Goal: Transaction & Acquisition: Purchase product/service

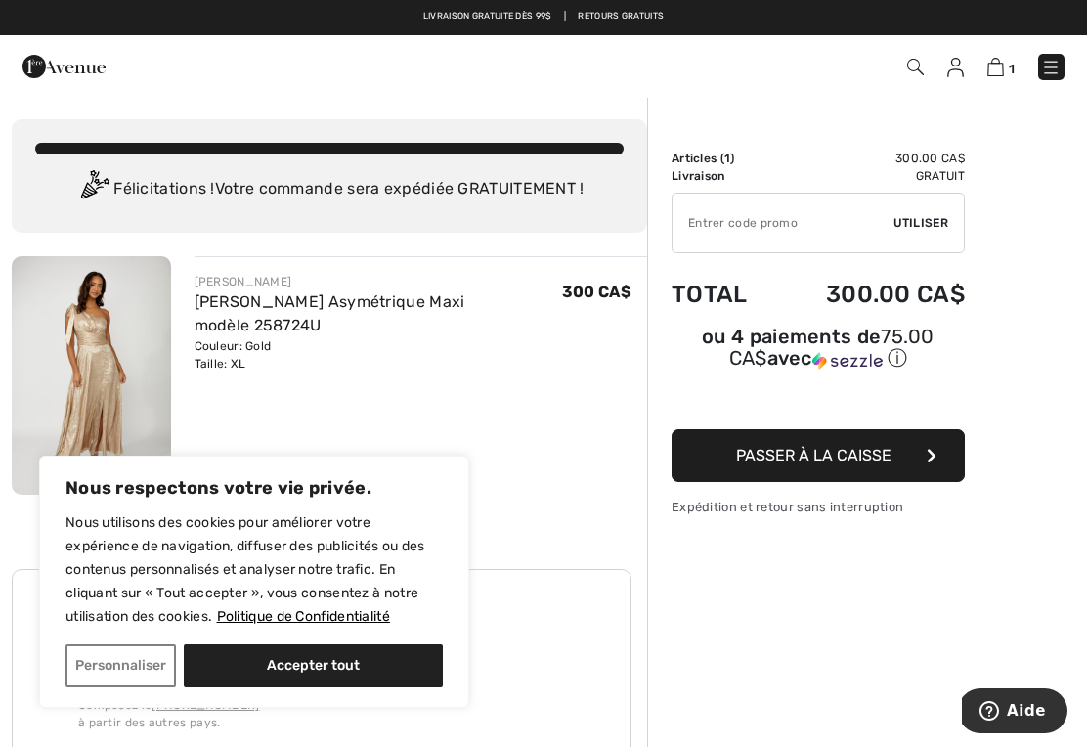
click at [258, 665] on button "Accepter tout" at bounding box center [313, 665] width 259 height 43
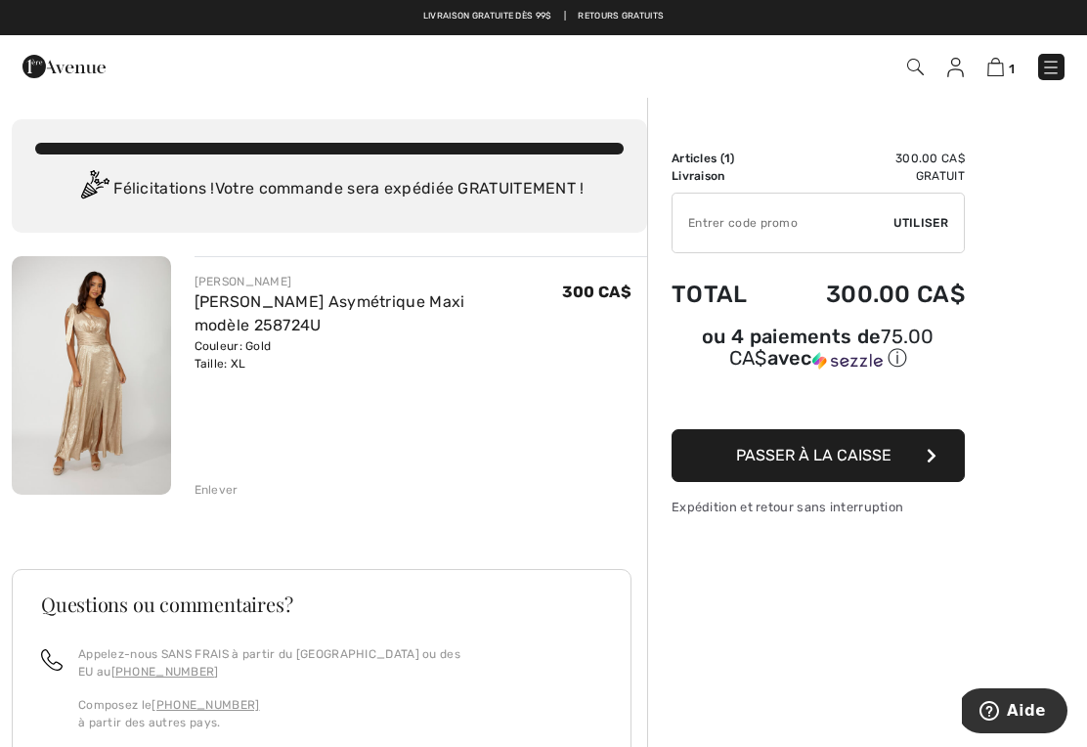
checkbox input "true"
click at [706, 450] on button "Passer à la caisse" at bounding box center [818, 455] width 293 height 53
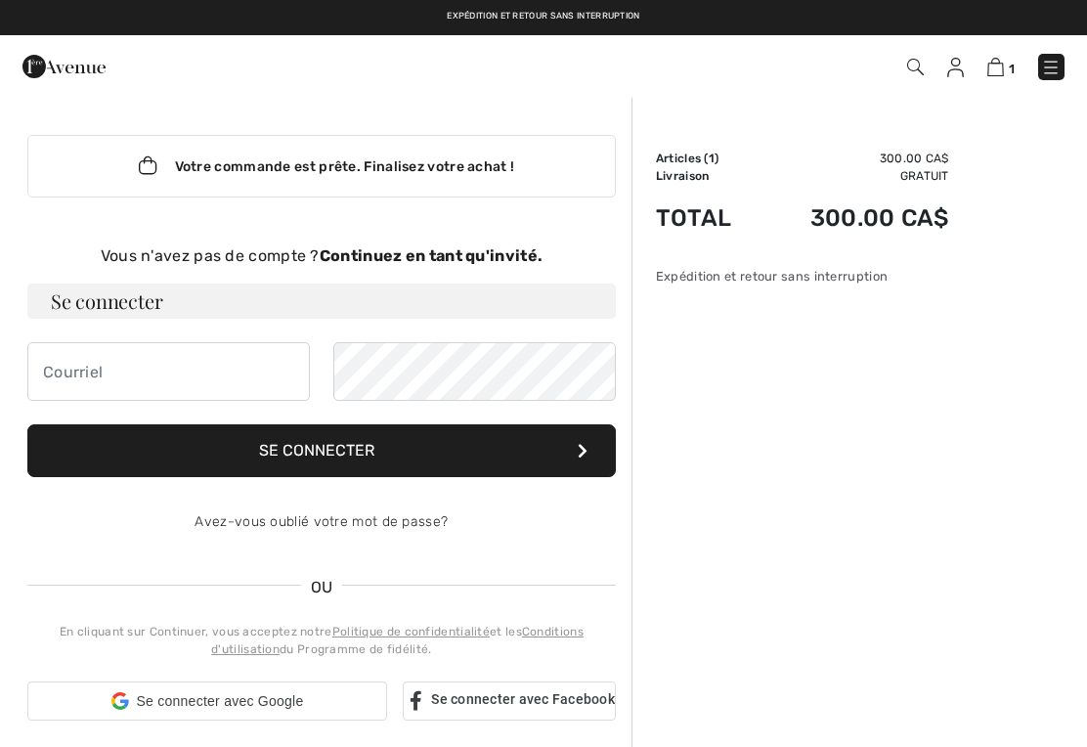
checkbox input "true"
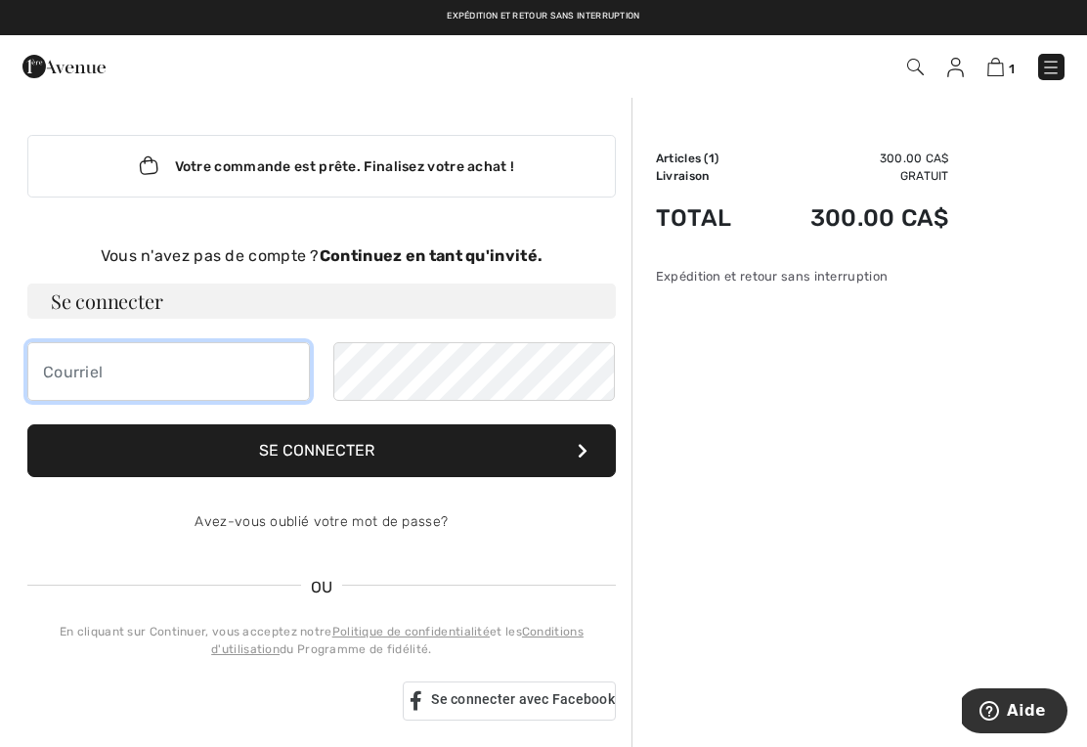
click at [47, 374] on input "email" at bounding box center [168, 371] width 283 height 59
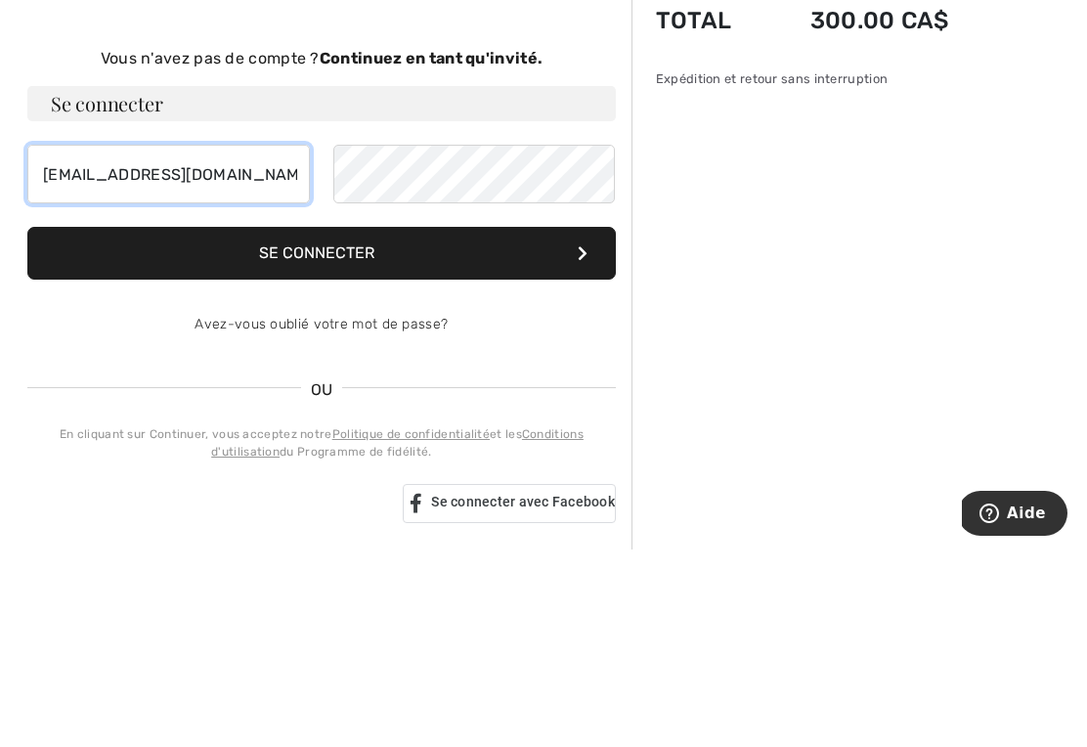
type input "hrodh@outlook.com"
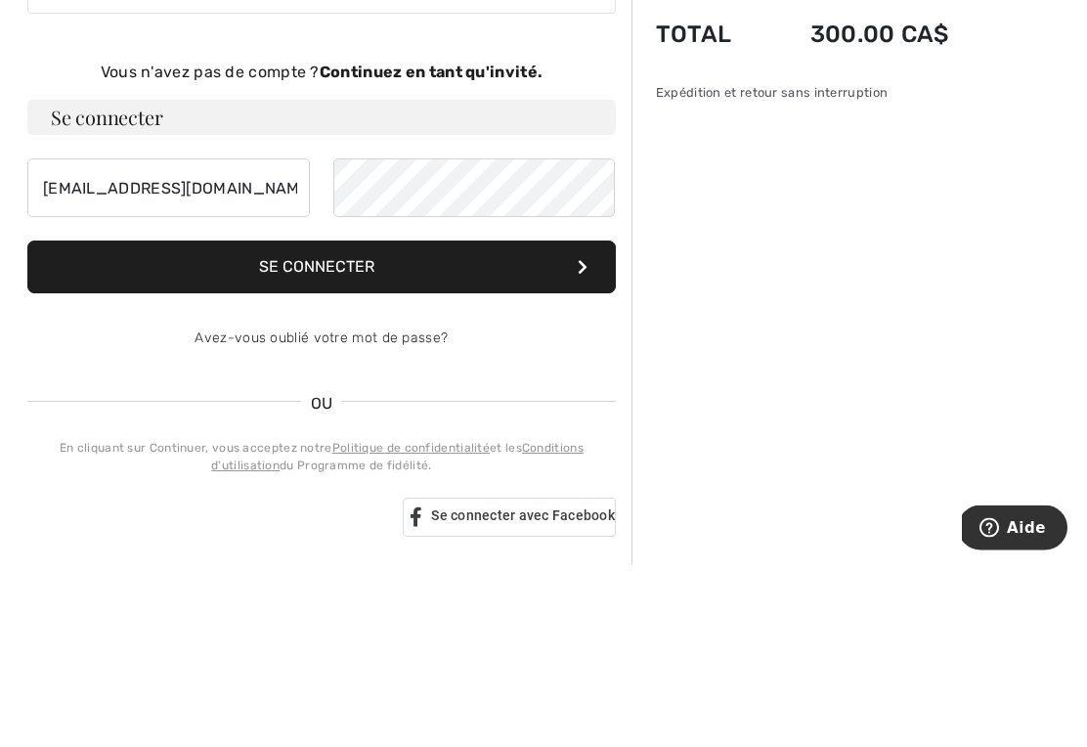
click at [437, 246] on strong "Continuez en tant qu'invité." at bounding box center [431, 255] width 223 height 19
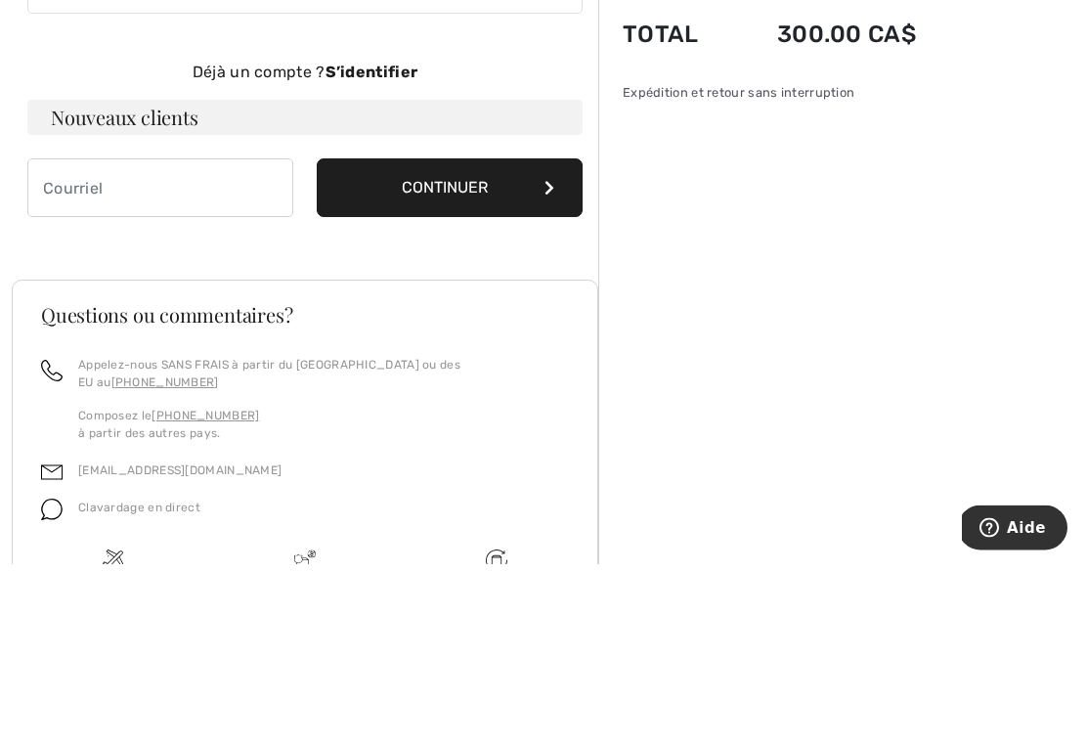
scroll to position [152, 0]
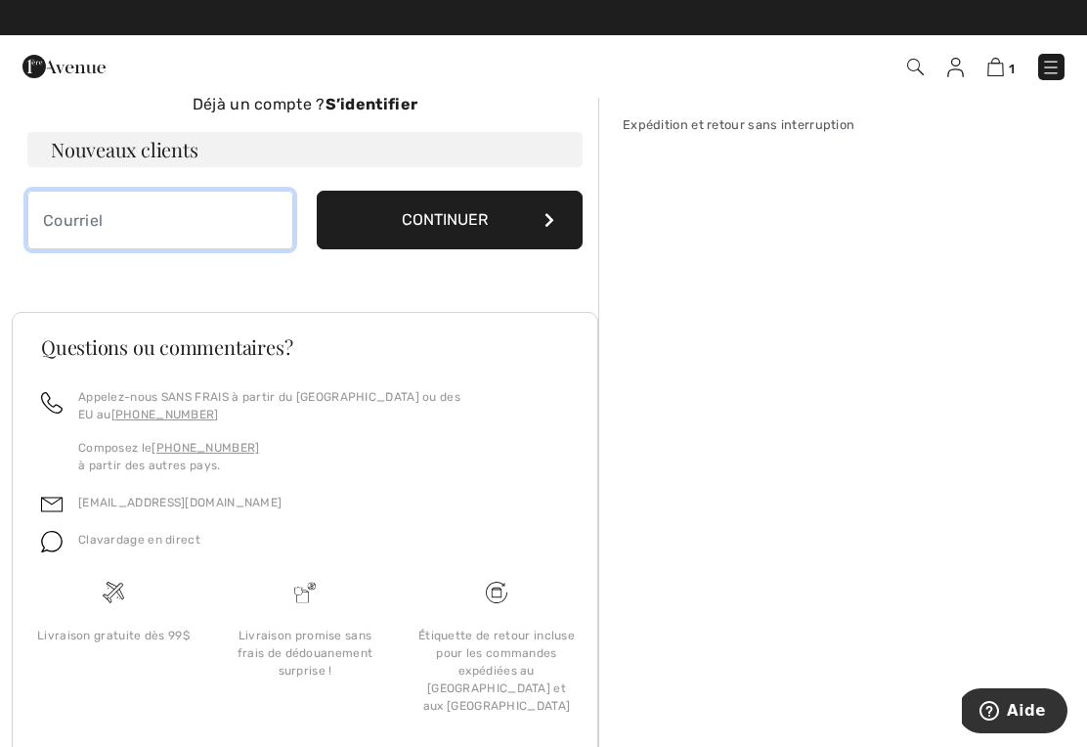
click at [59, 210] on input "email" at bounding box center [160, 220] width 266 height 59
type input "hrodh@outlook.com"
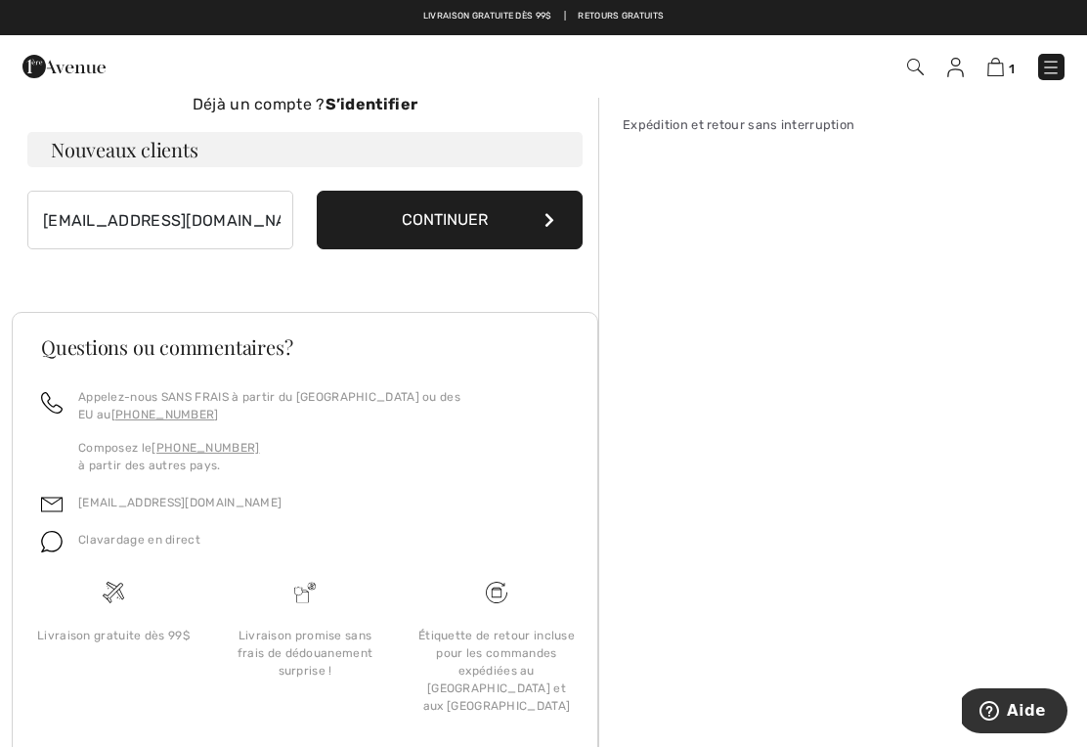
click at [474, 225] on button "Continuer" at bounding box center [450, 220] width 266 height 59
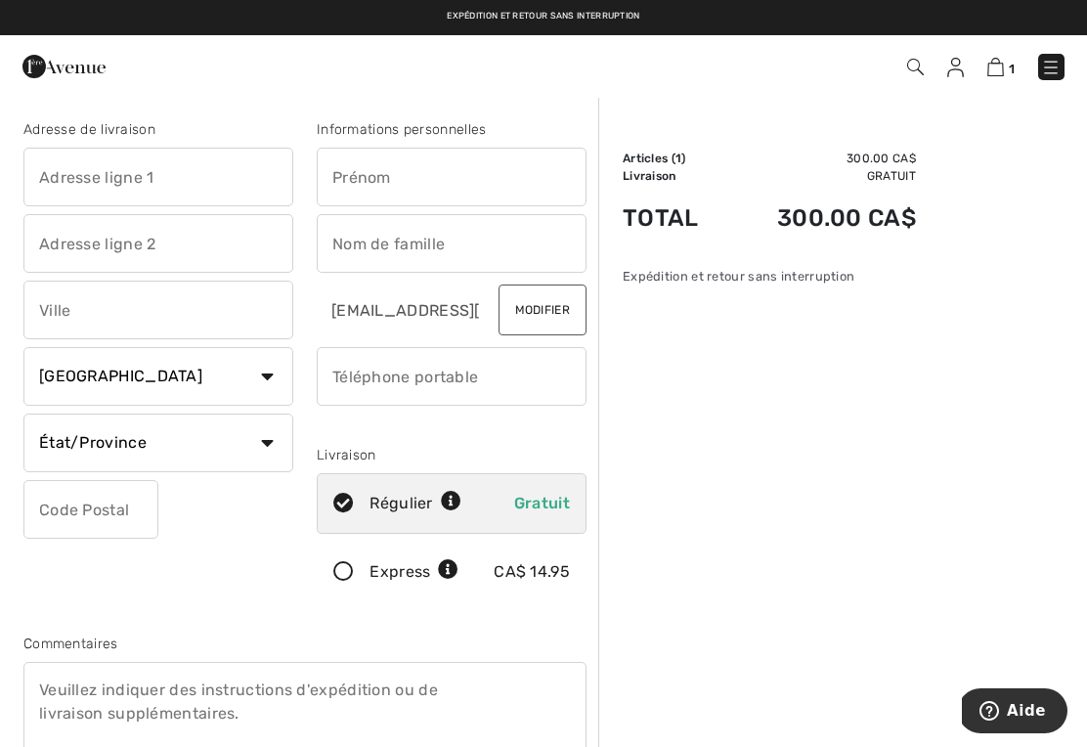
click at [51, 183] on input "text" at bounding box center [158, 177] width 270 height 59
type input "260 rue de la Chapelle"
click at [50, 247] on input "text" at bounding box center [158, 243] width 270 height 59
type input "L"
click at [47, 318] on input "text" at bounding box center [158, 310] width 270 height 59
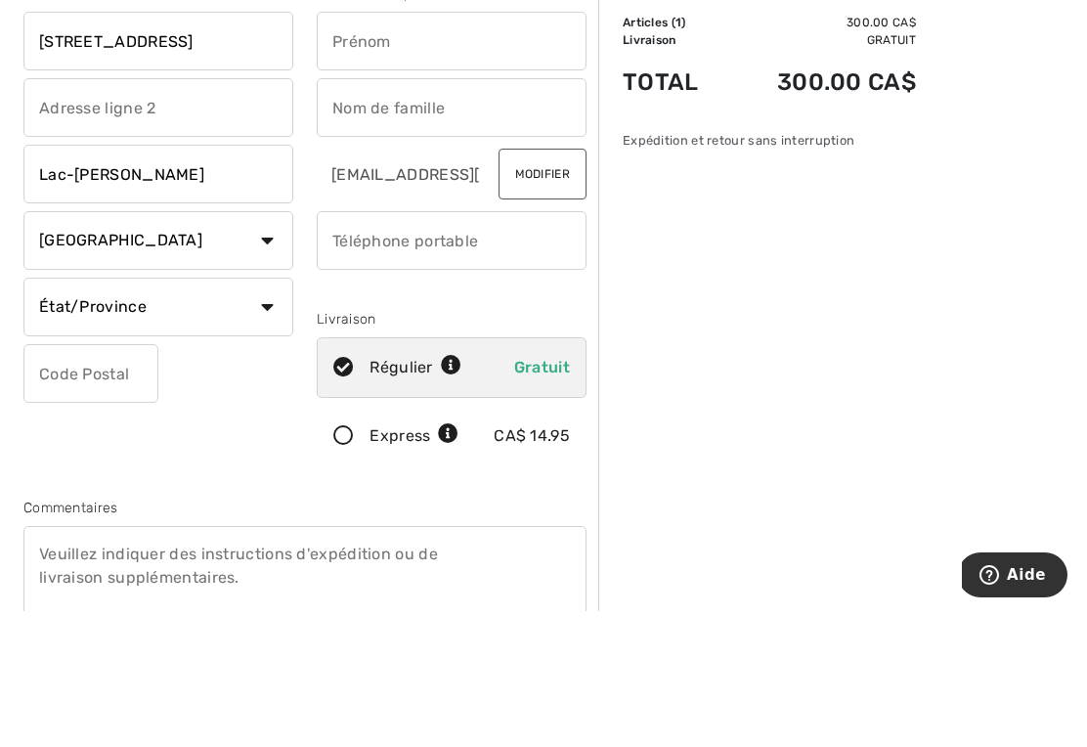
type input "Lac-Poulin"
click at [271, 414] on select "État/Province Alberta Colombie-Britannique Ile-du-Prince-Edward Manitoba Nouvea…" at bounding box center [158, 443] width 270 height 59
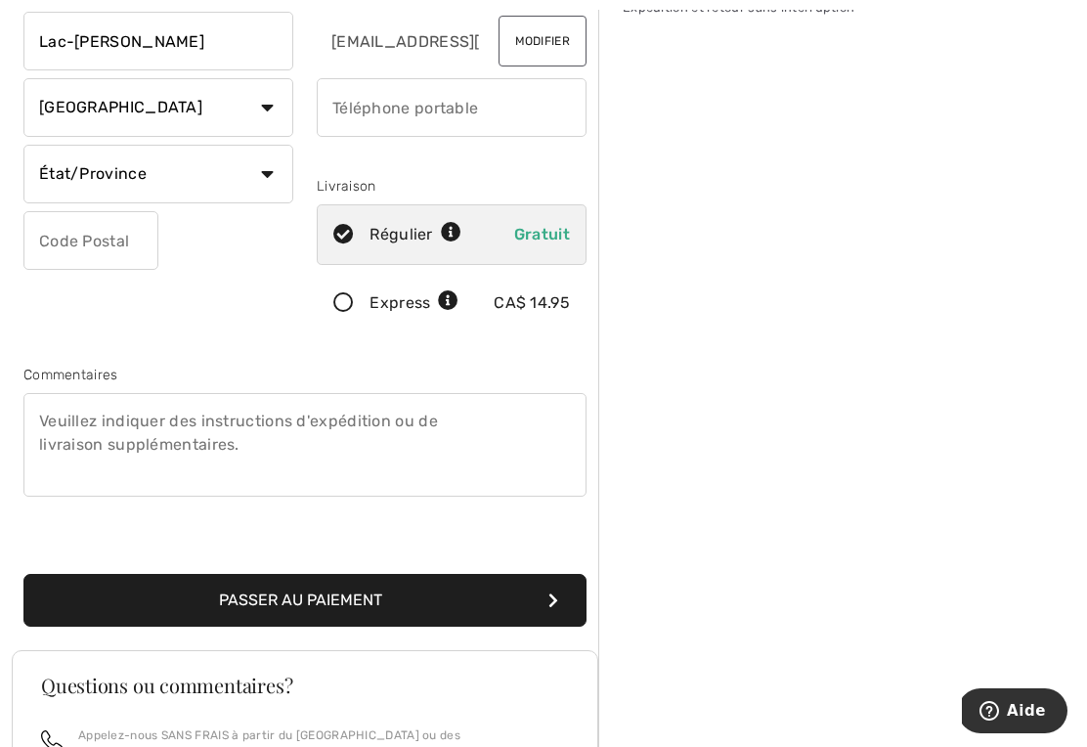
select select "QC"
click at [66, 247] on input "text" at bounding box center [90, 240] width 135 height 59
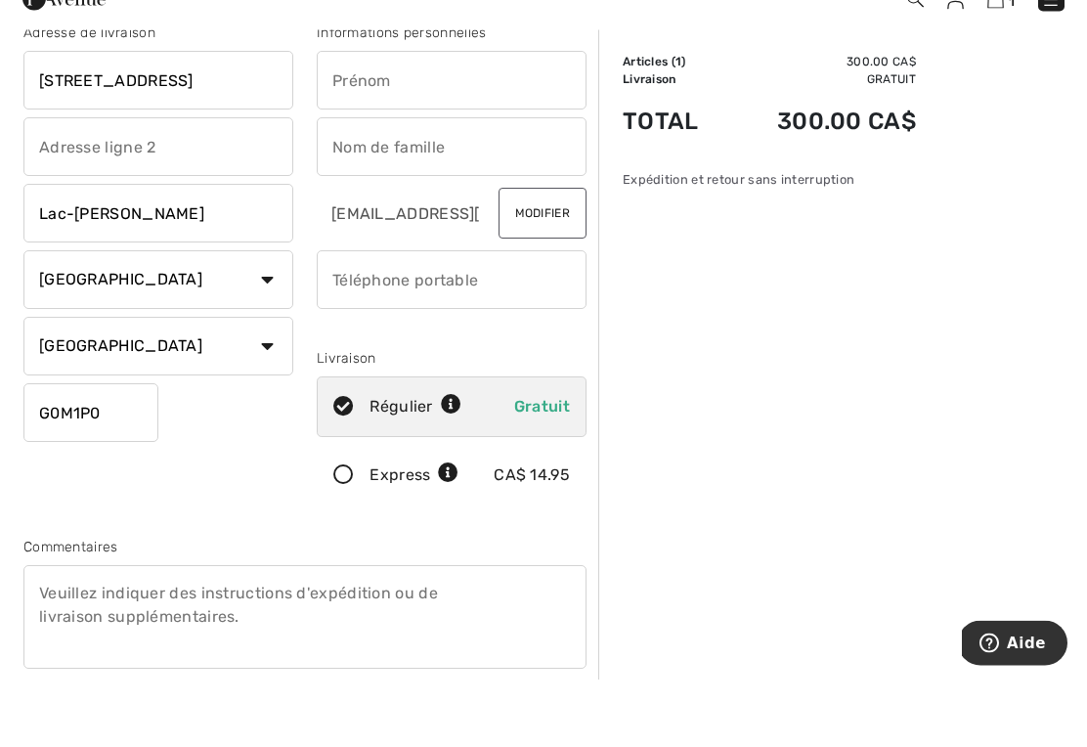
scroll to position [26, 0]
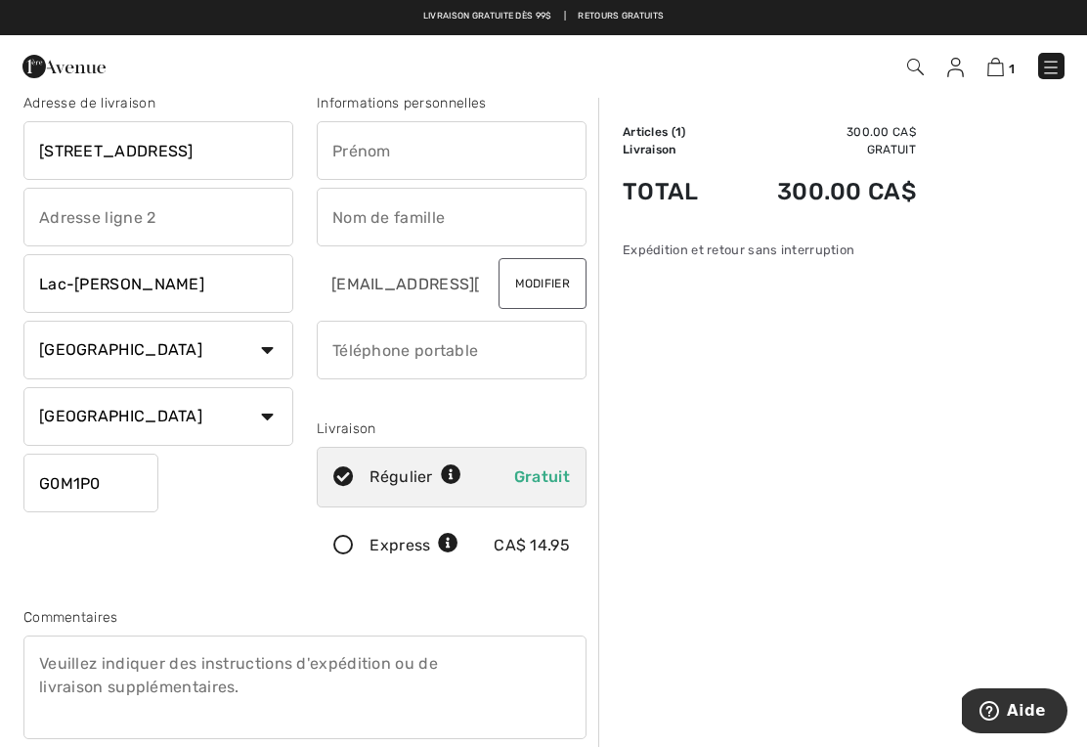
type input "G0M1P0"
click at [344, 161] on input "text" at bounding box center [452, 150] width 270 height 59
type input "[PERSON_NAME]"
click at [350, 222] on input "text" at bounding box center [452, 217] width 270 height 59
type input "[PERSON_NAME]"
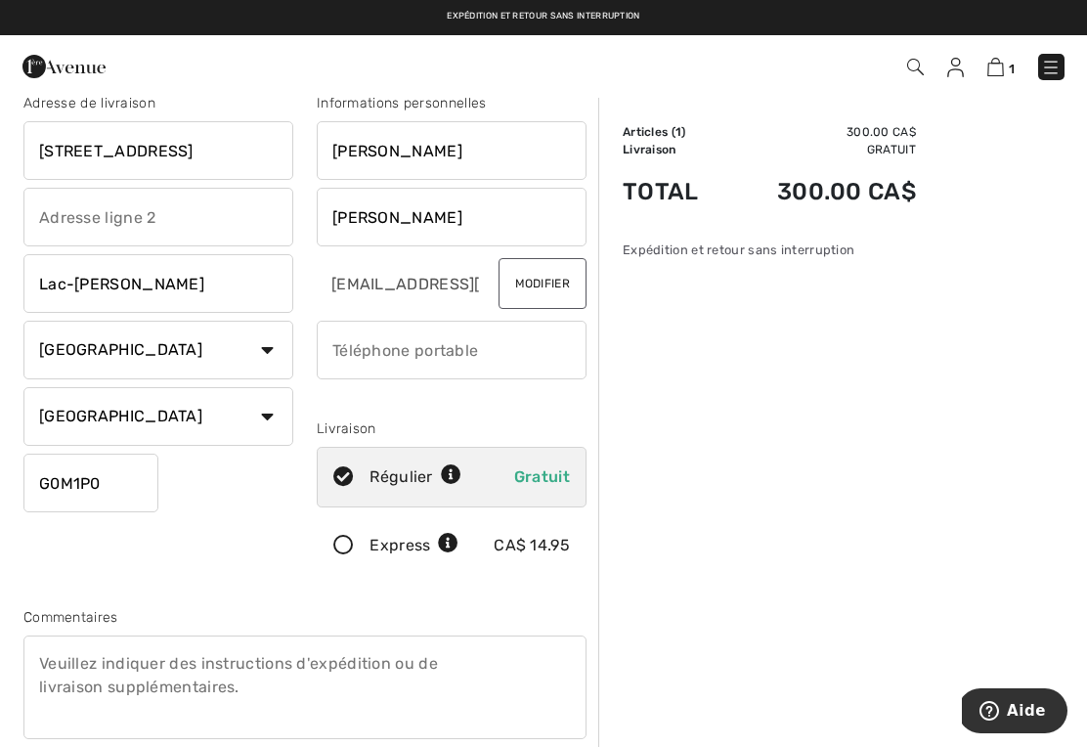
click at [554, 283] on button "Modifier" at bounding box center [543, 283] width 88 height 51
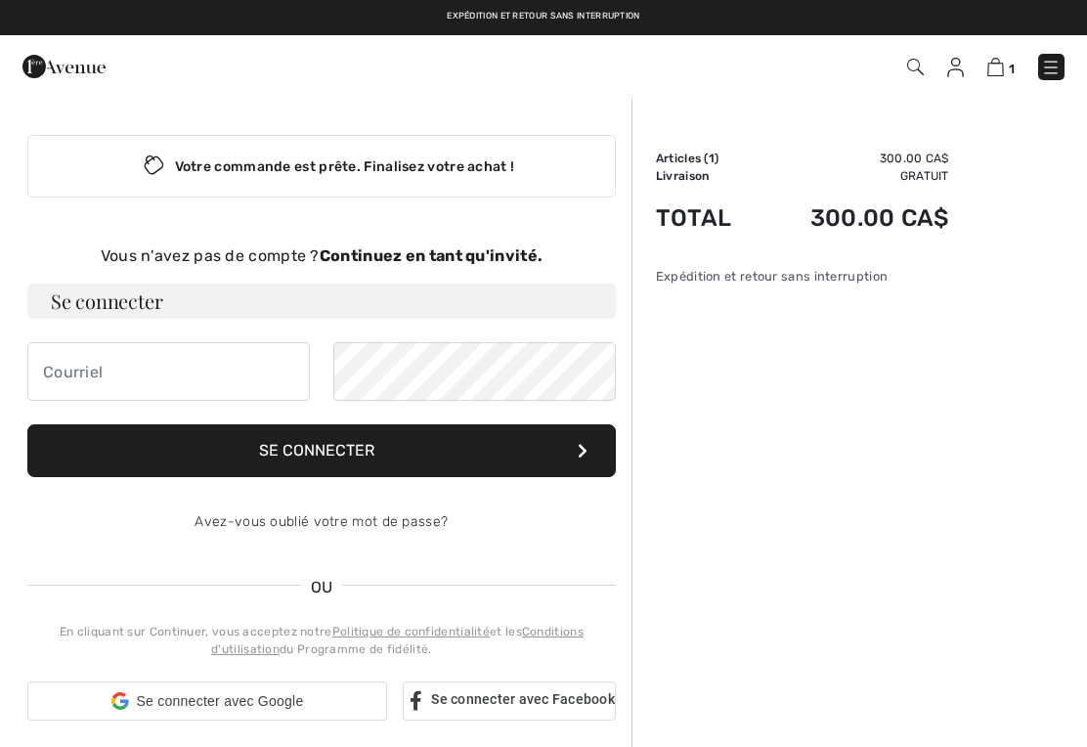
checkbox input "true"
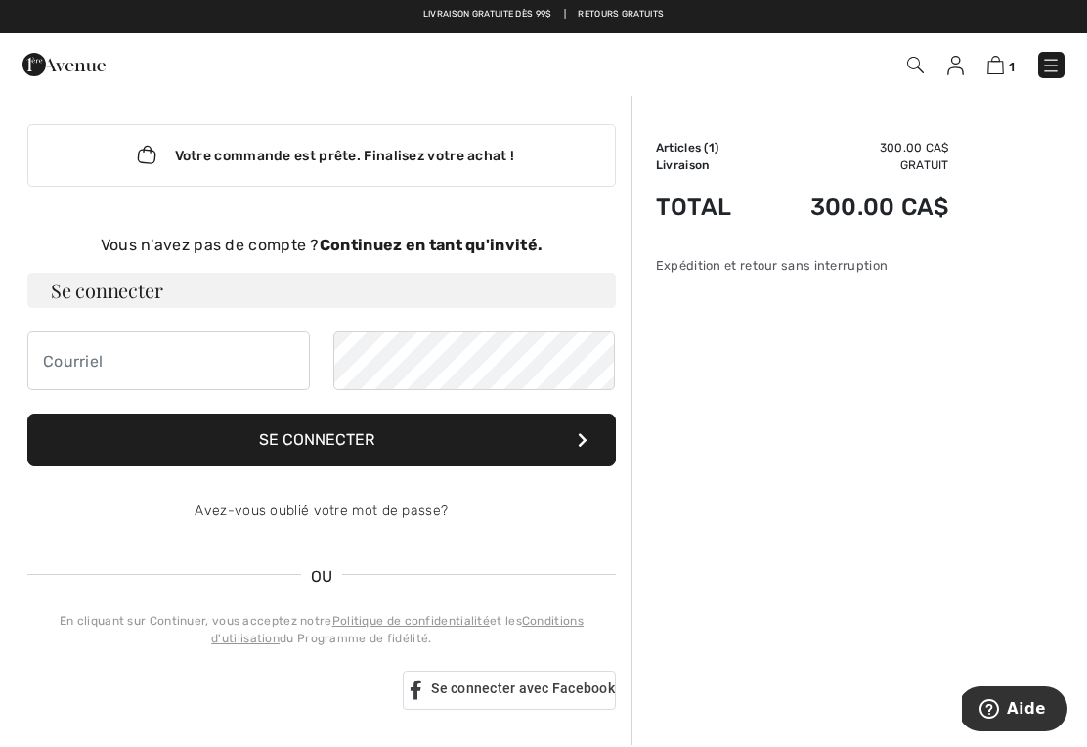
scroll to position [14, 0]
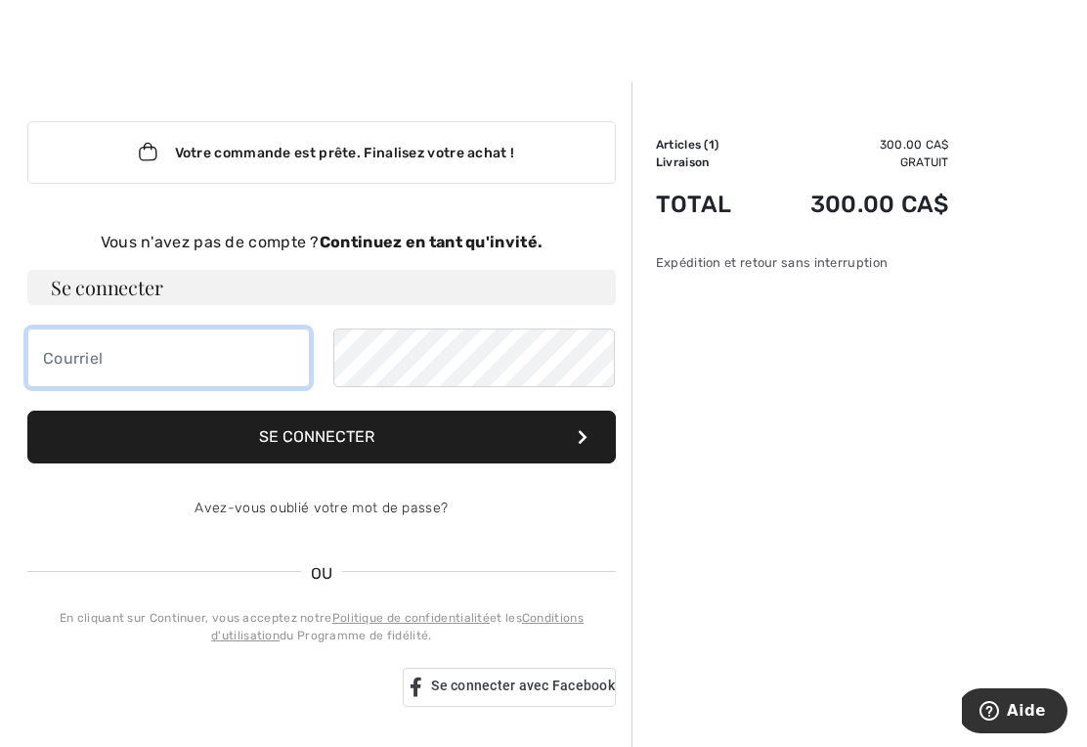
click at [67, 362] on input "email" at bounding box center [168, 358] width 283 height 59
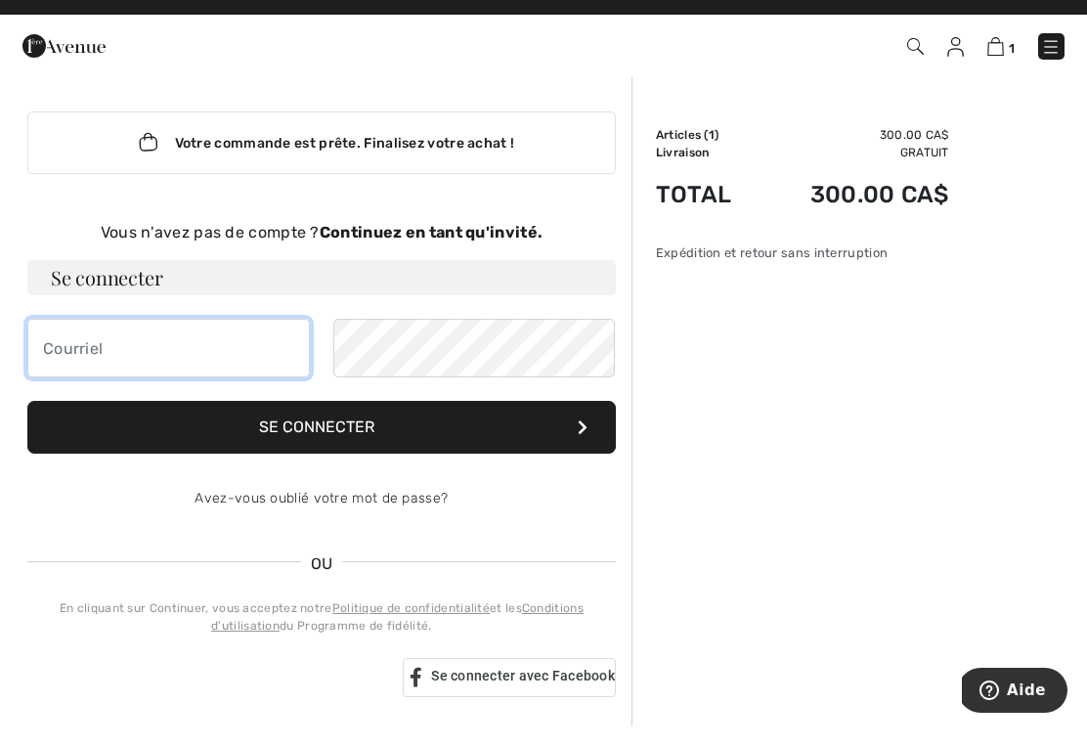
scroll to position [0, 0]
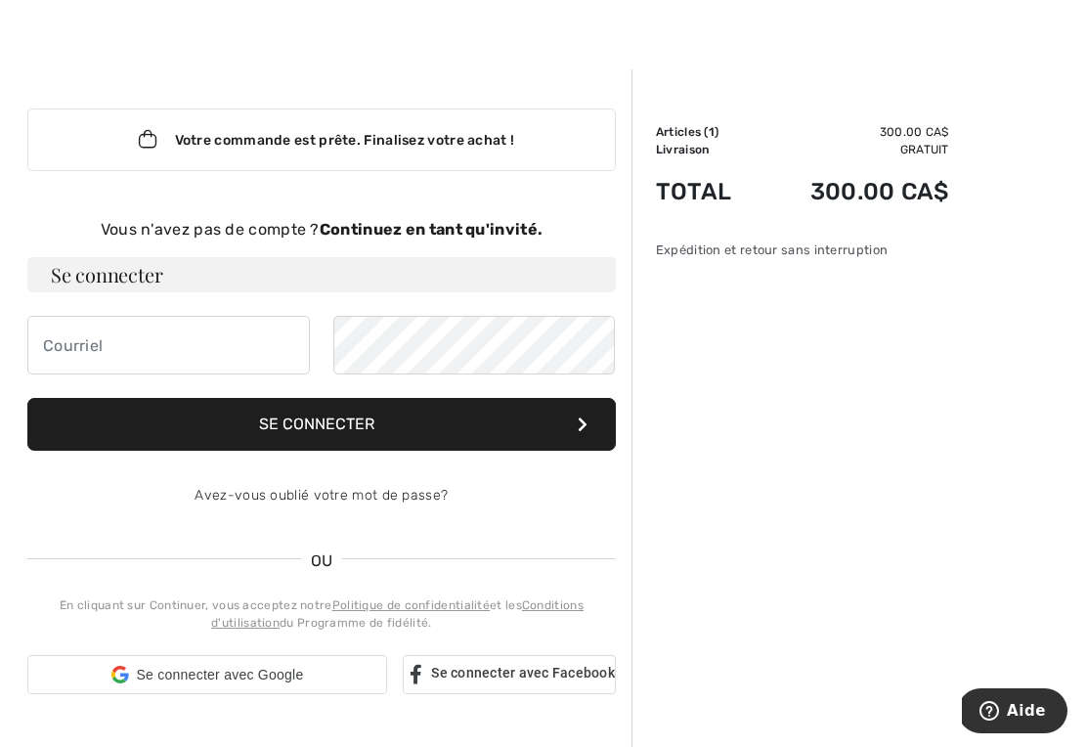
click at [173, 426] on button "Se connecter" at bounding box center [321, 424] width 589 height 53
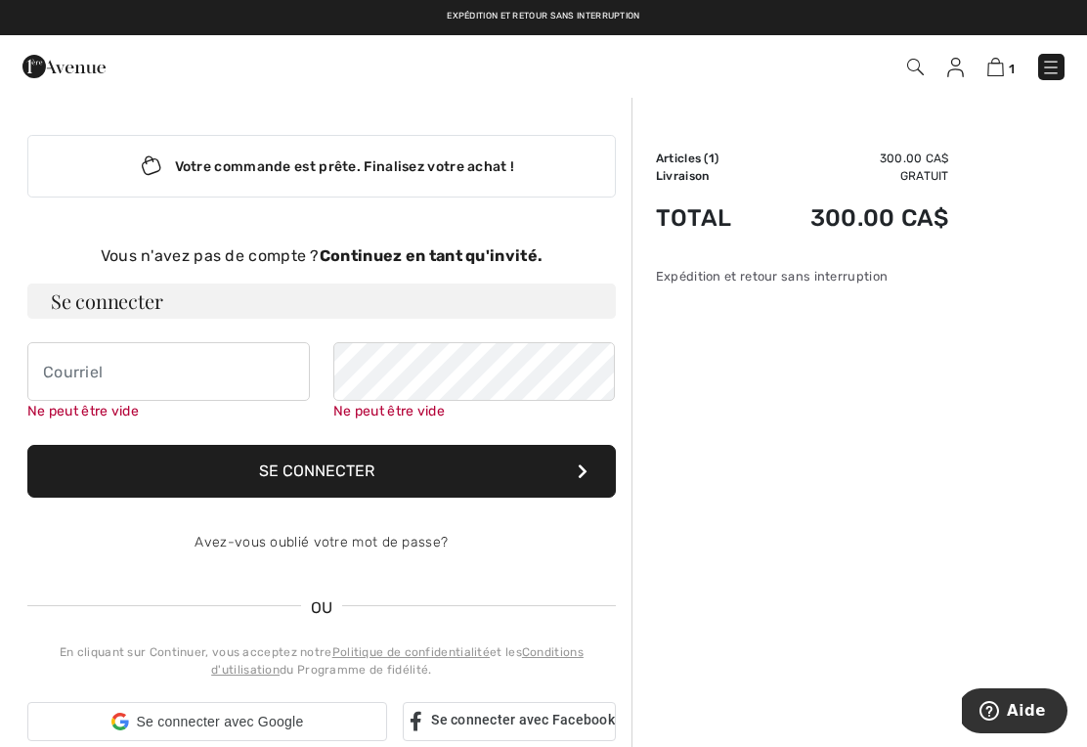
click at [184, 135] on div "Votre commande est prête. Finalisez votre achat !" at bounding box center [321, 166] width 589 height 63
click at [198, 161] on div "Votre commande est prête. Finalisez votre achat !" at bounding box center [321, 166] width 589 height 63
click at [144, 167] on icon "Lottie animation" at bounding box center [145, 166] width 20 height 17
click at [153, 162] on icon "Lottie animation" at bounding box center [153, 165] width 21 height 20
click at [153, 172] on icon "Lottie animation" at bounding box center [145, 166] width 20 height 17
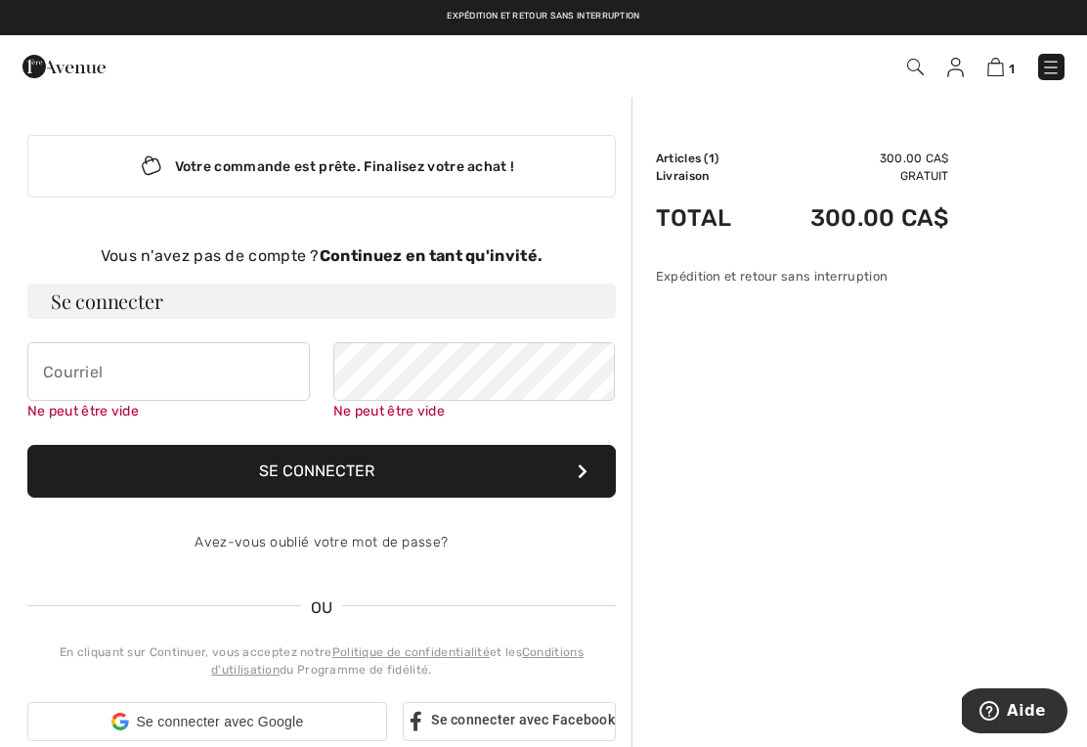
click at [156, 167] on icon "Lottie animation" at bounding box center [148, 166] width 38 height 29
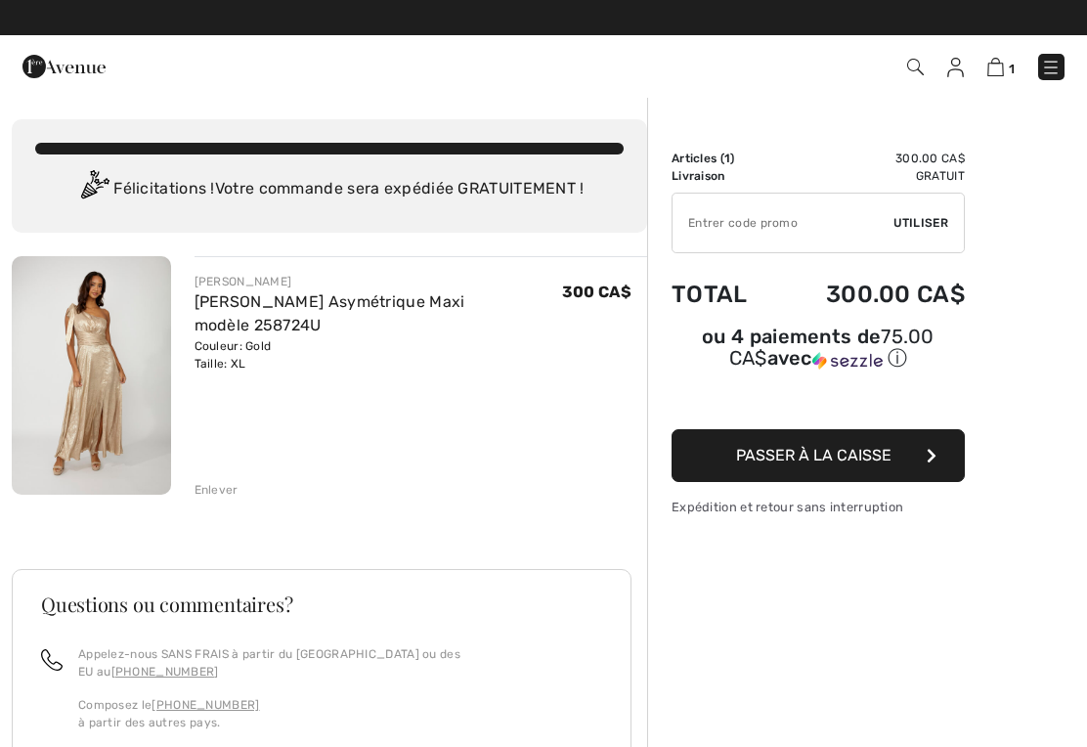
click at [752, 460] on span "Passer à la caisse" at bounding box center [813, 455] width 155 height 19
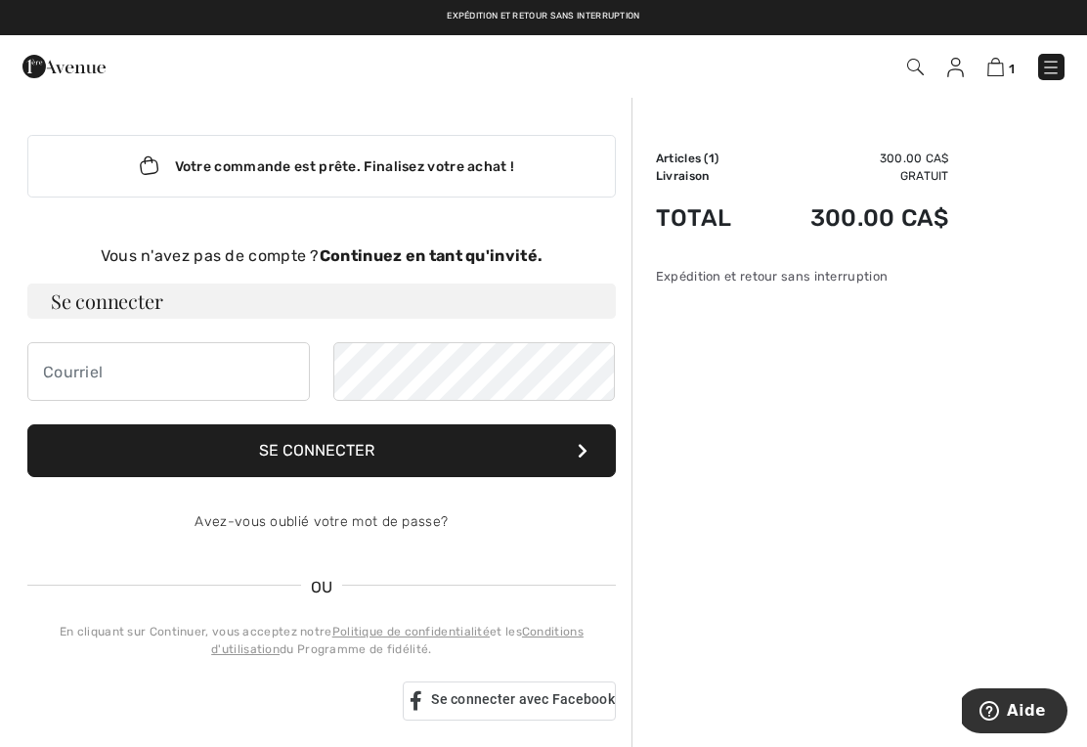
click at [408, 252] on strong "Continuez en tant qu'invité." at bounding box center [431, 255] width 223 height 19
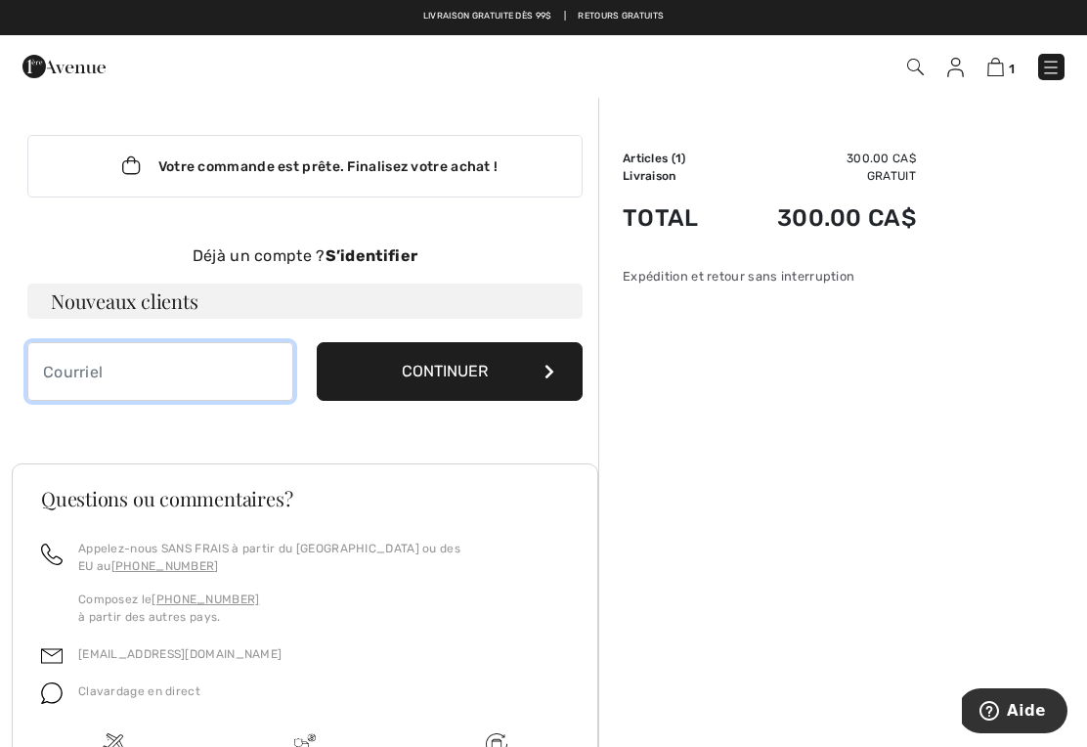
click at [62, 369] on input "email" at bounding box center [160, 371] width 266 height 59
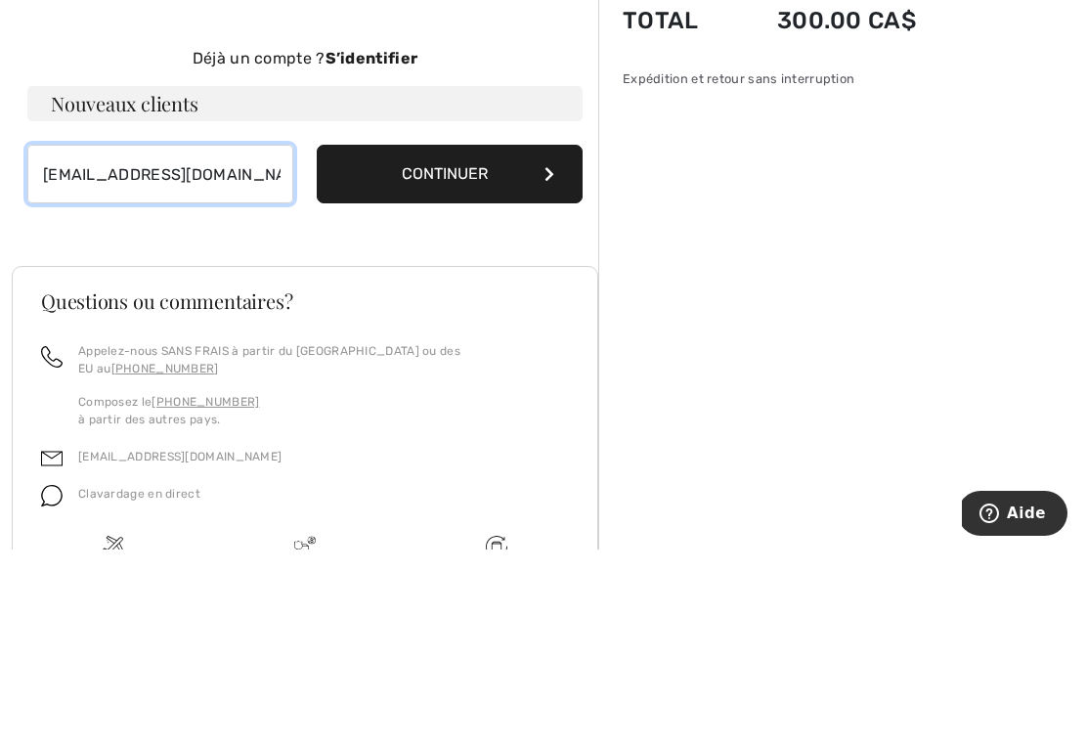
type input "hrodh@outlook.com"
click at [429, 342] on button "Continuer" at bounding box center [450, 371] width 266 height 59
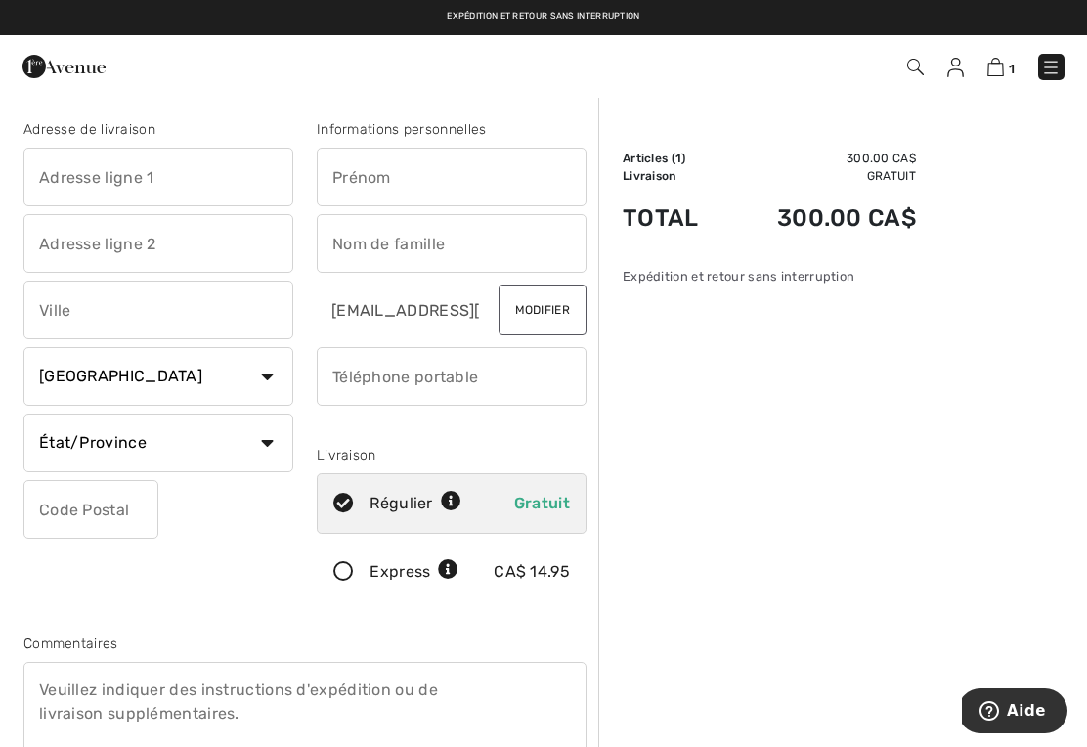
click at [54, 185] on input "text" at bounding box center [158, 177] width 270 height 59
type input "[STREET_ADDRESS]"
click at [68, 255] on input "text" at bounding box center [158, 243] width 270 height 59
click at [39, 309] on input "text" at bounding box center [158, 310] width 270 height 59
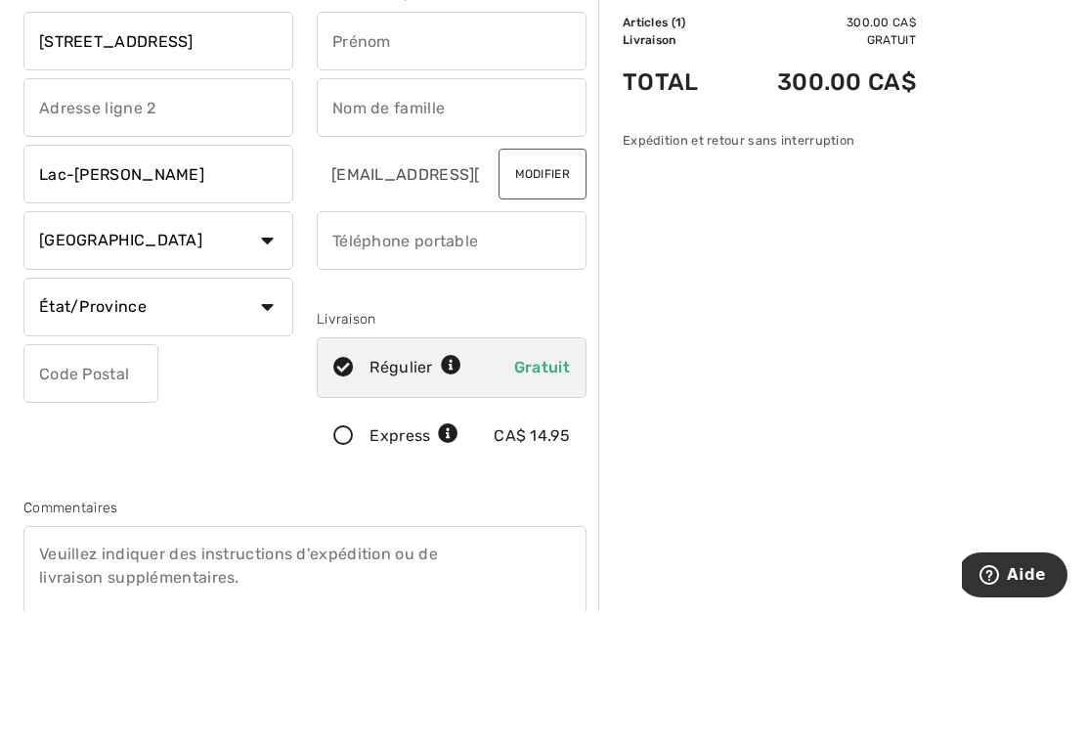
type input "Lac-[PERSON_NAME]"
click at [262, 414] on select "État/Province Alberta Colombie-Britannique Ile-du-Prince-Edward Manitoba Nouvea…" at bounding box center [158, 443] width 270 height 59
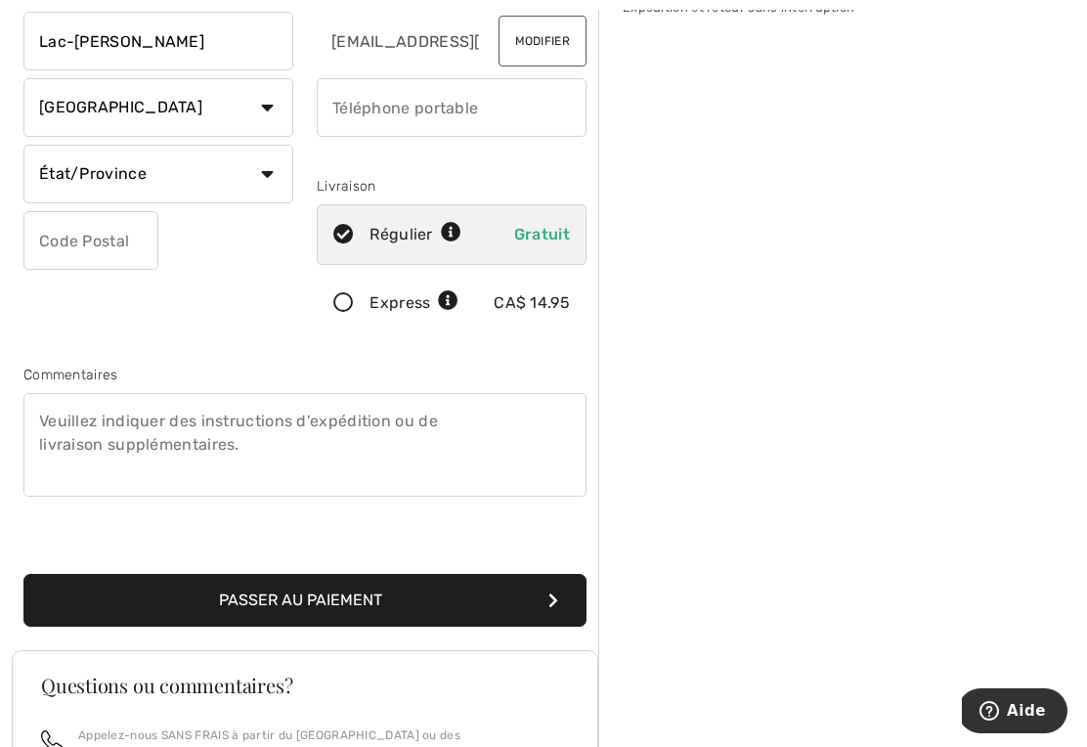
select select "QC"
click at [51, 421] on textarea at bounding box center [304, 445] width 563 height 104
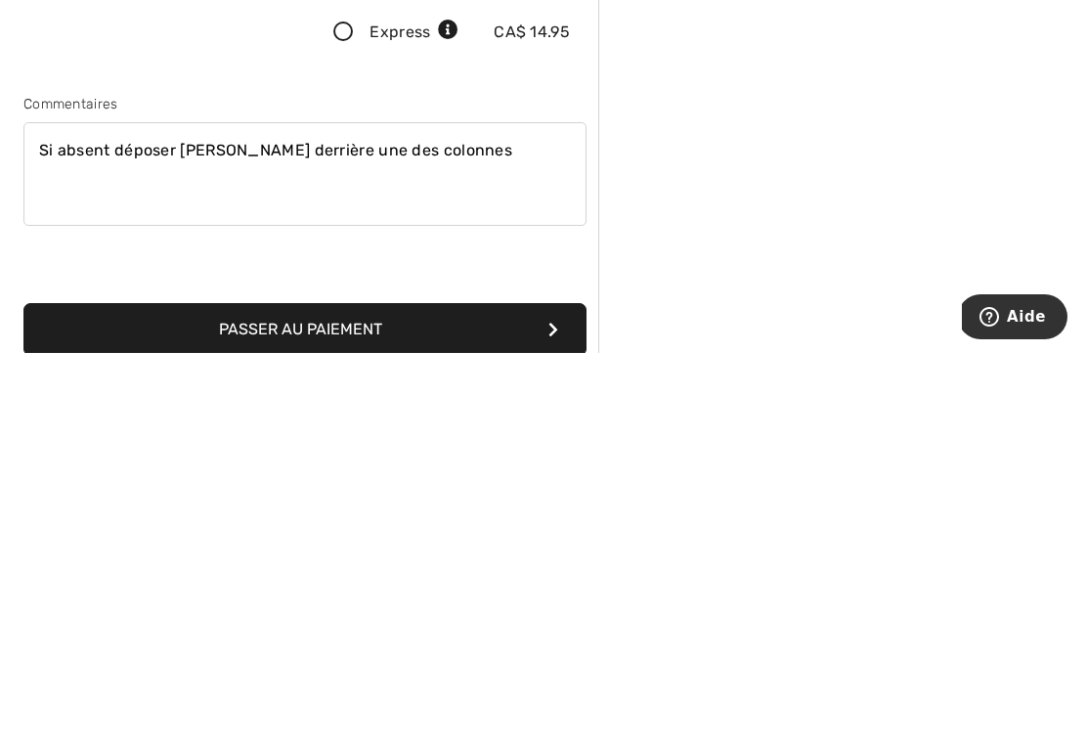
scroll to position [145, 0]
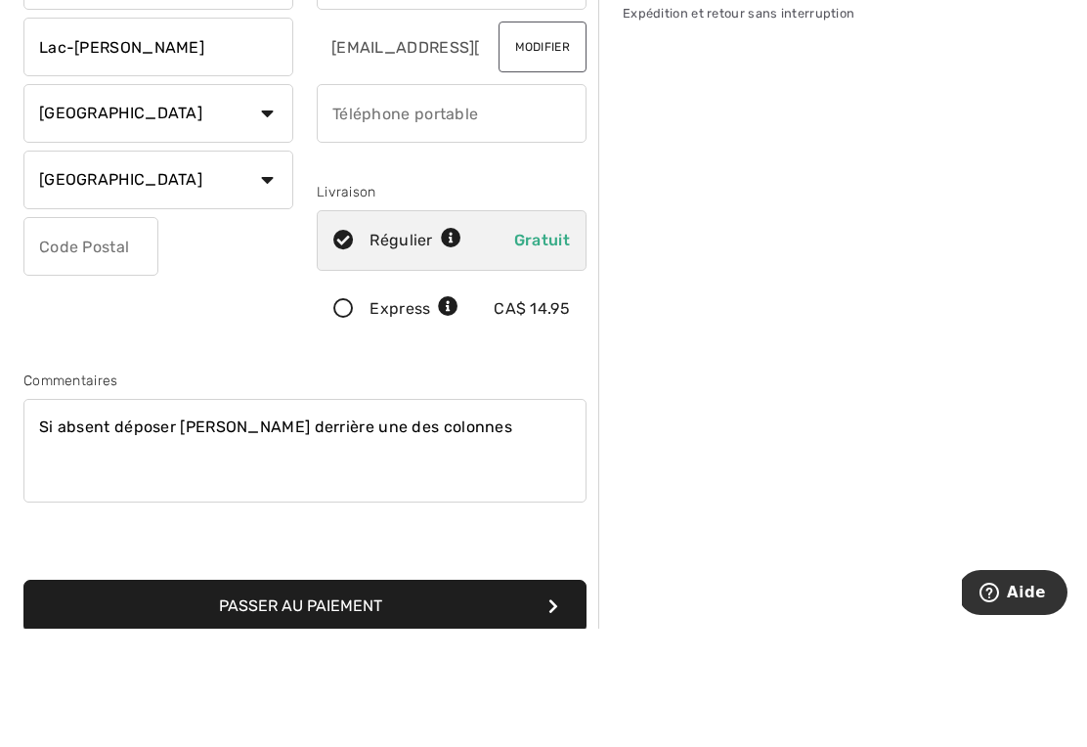
type textarea "Si absent déposer le colis derrière une des colonnes"
click at [65, 335] on input "text" at bounding box center [90, 364] width 135 height 59
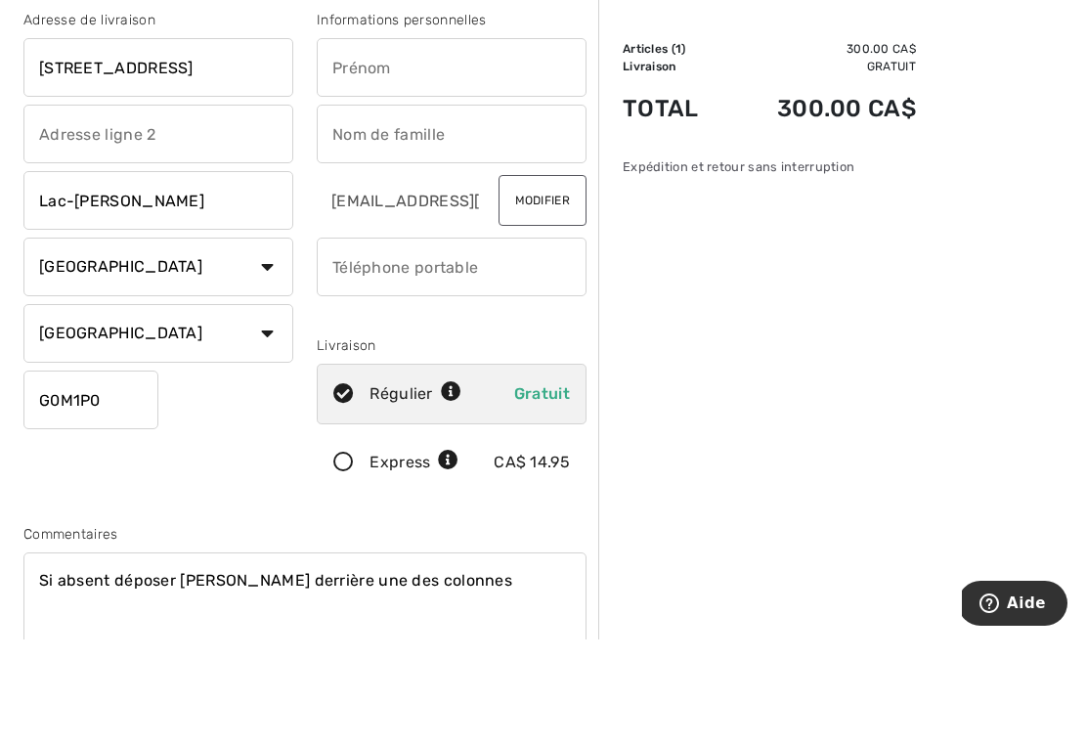
scroll to position [0, 0]
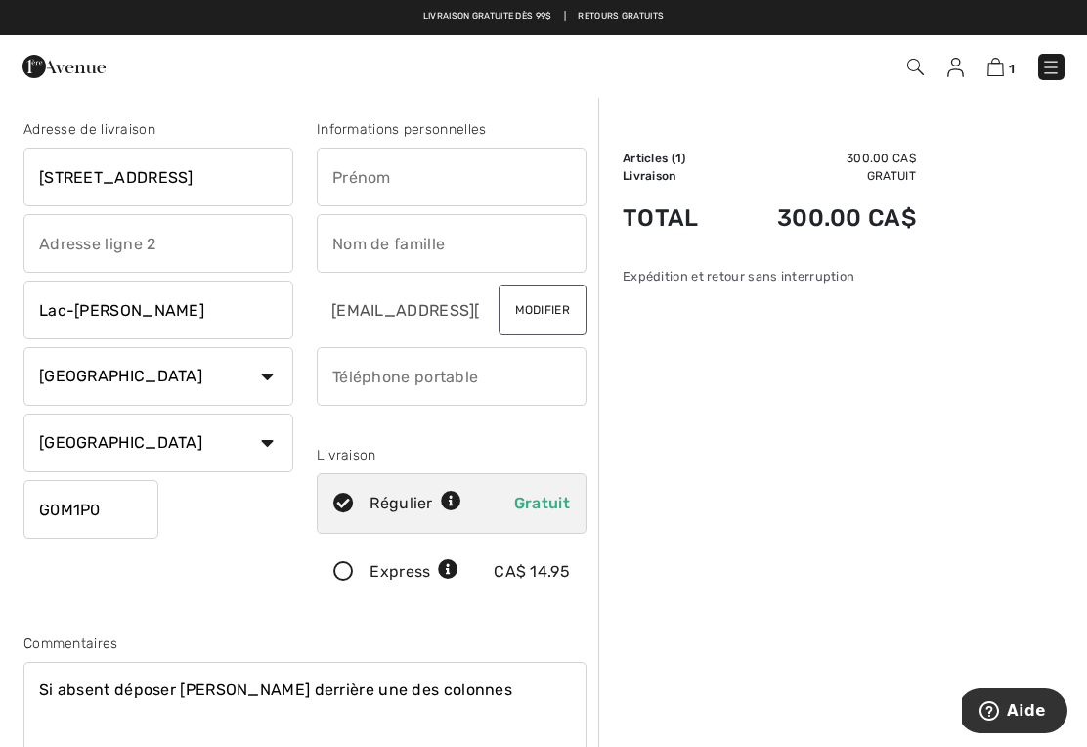
type input "G0M1P0"
click at [359, 177] on input "text" at bounding box center [452, 177] width 270 height 59
type input "Hélène"
click at [349, 241] on input "text" at bounding box center [452, 243] width 270 height 59
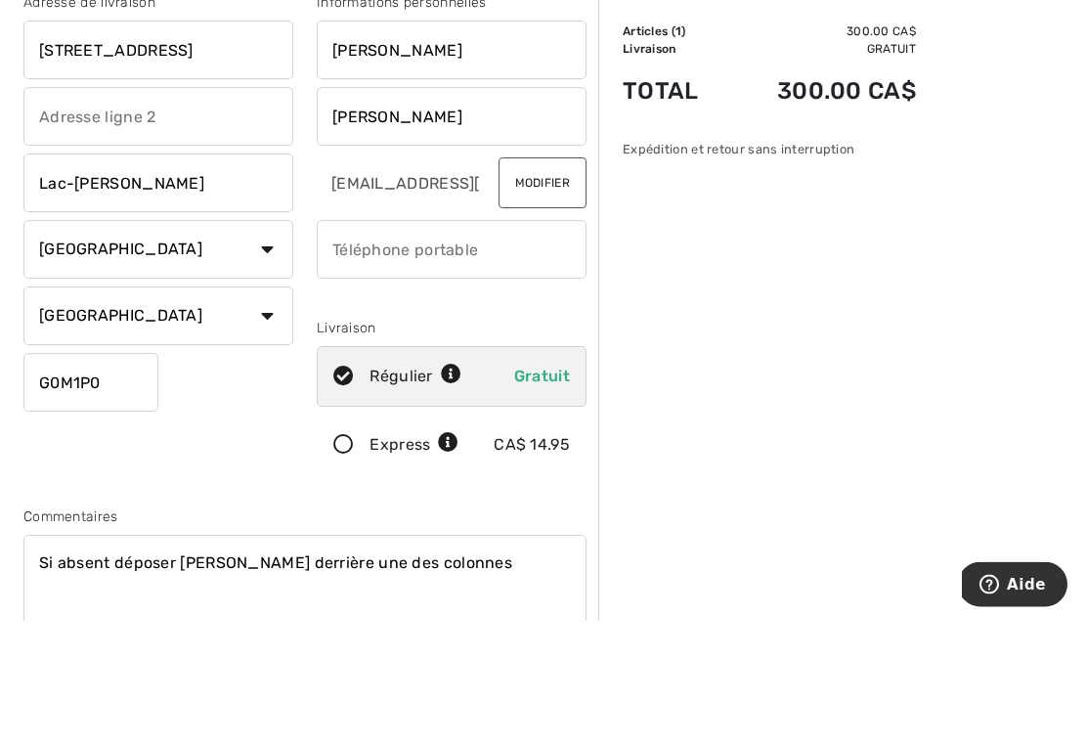
type input "[PERSON_NAME]"
click at [336, 347] on input "phone" at bounding box center [452, 376] width 270 height 59
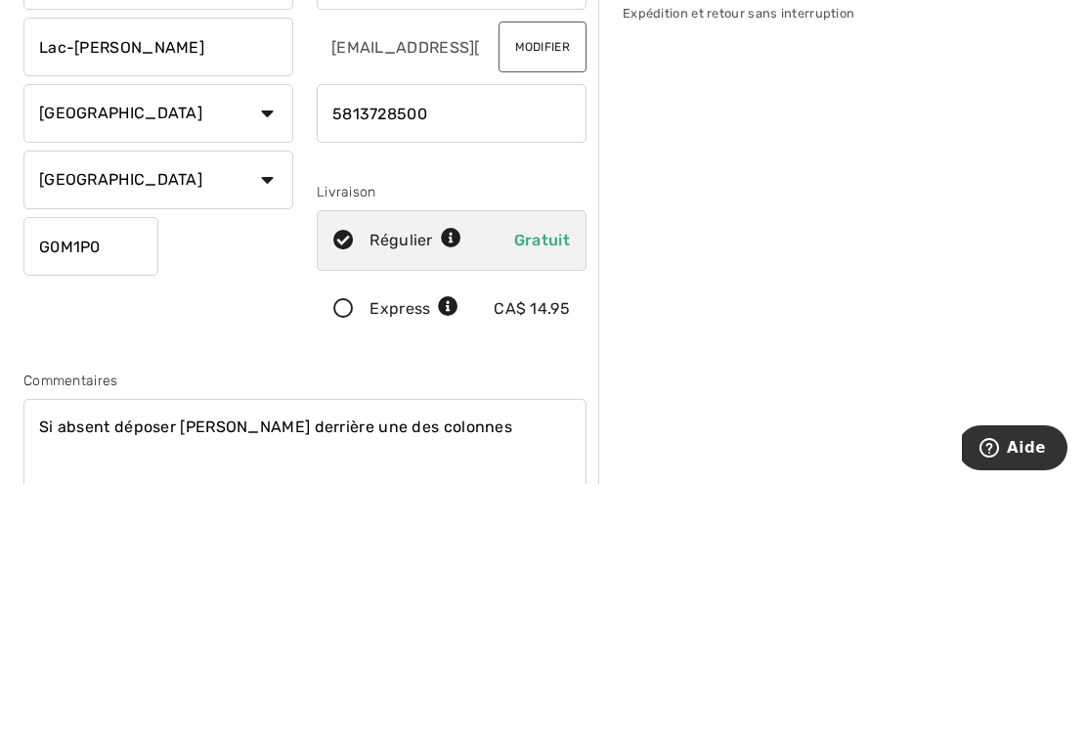
type input "5813728500"
click at [343, 562] on icon at bounding box center [344, 572] width 52 height 21
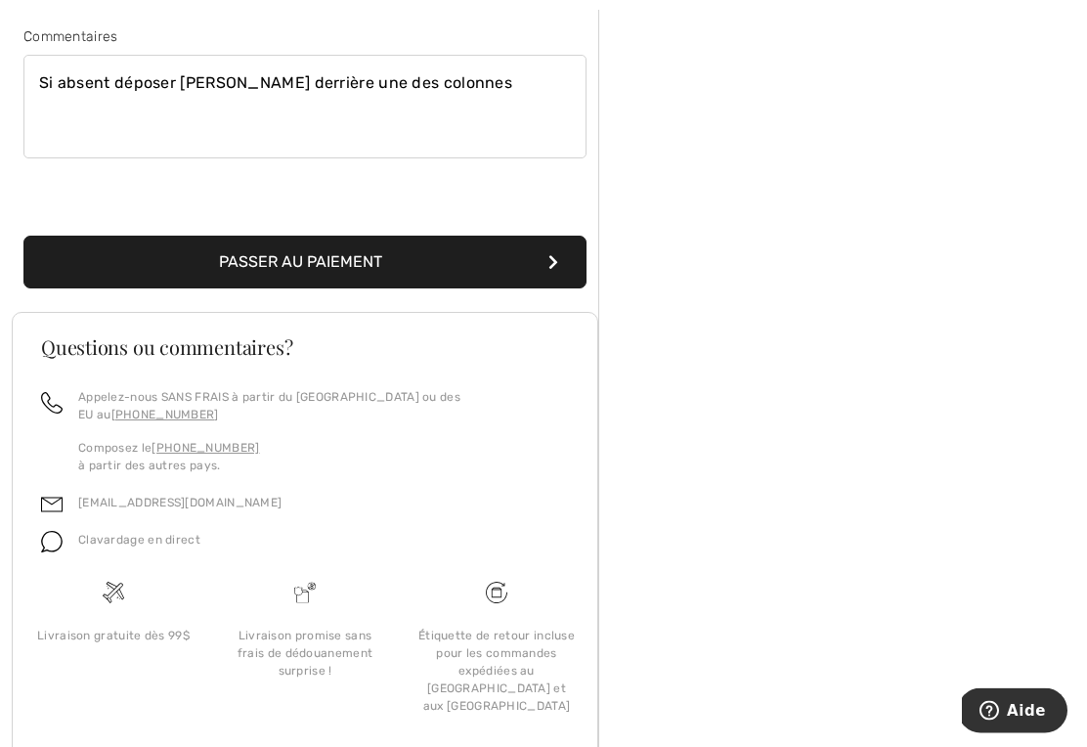
scroll to position [607, 0]
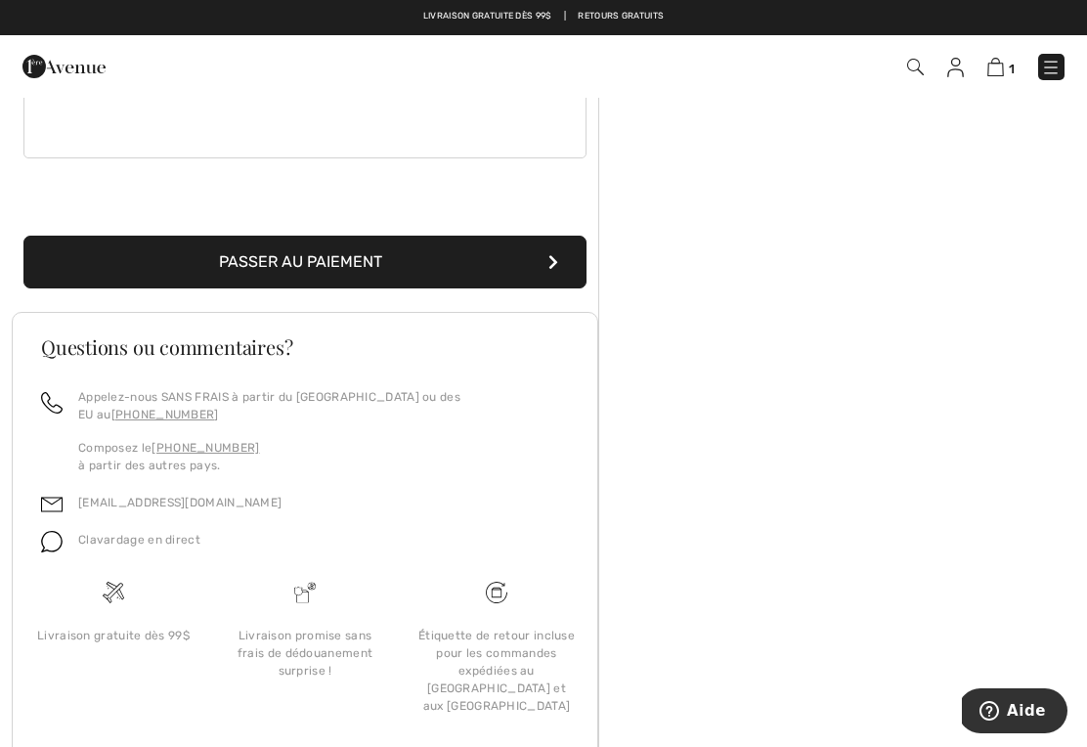
click at [174, 252] on button "Passer au paiement" at bounding box center [304, 262] width 563 height 53
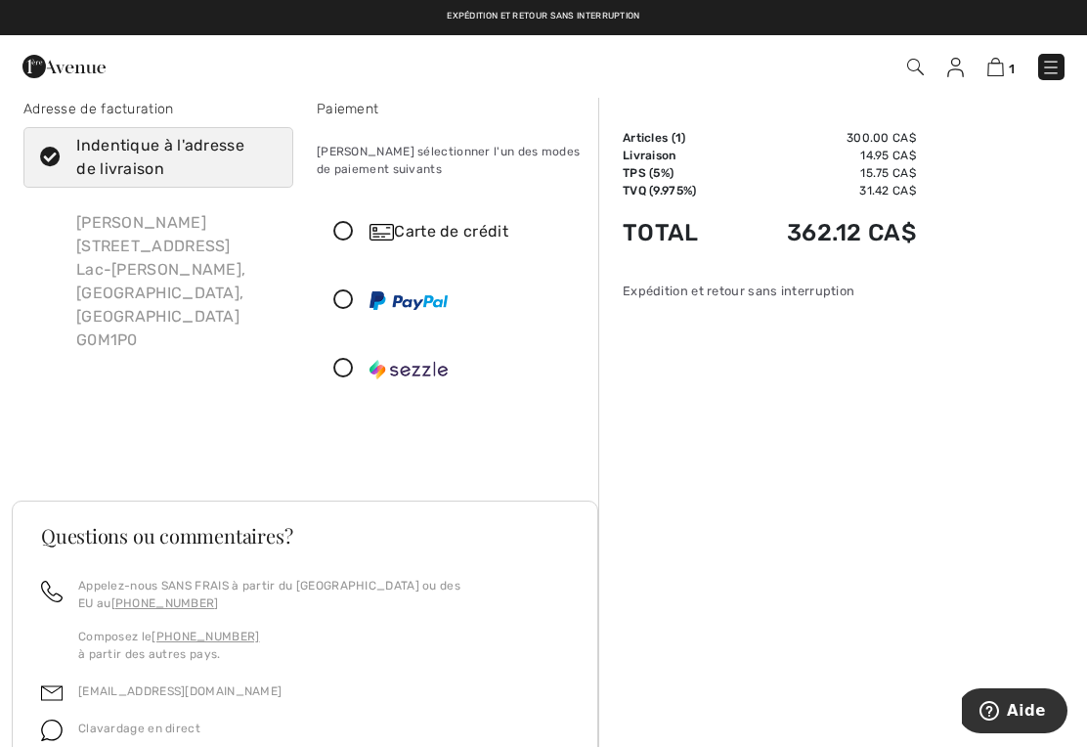
scroll to position [20, 0]
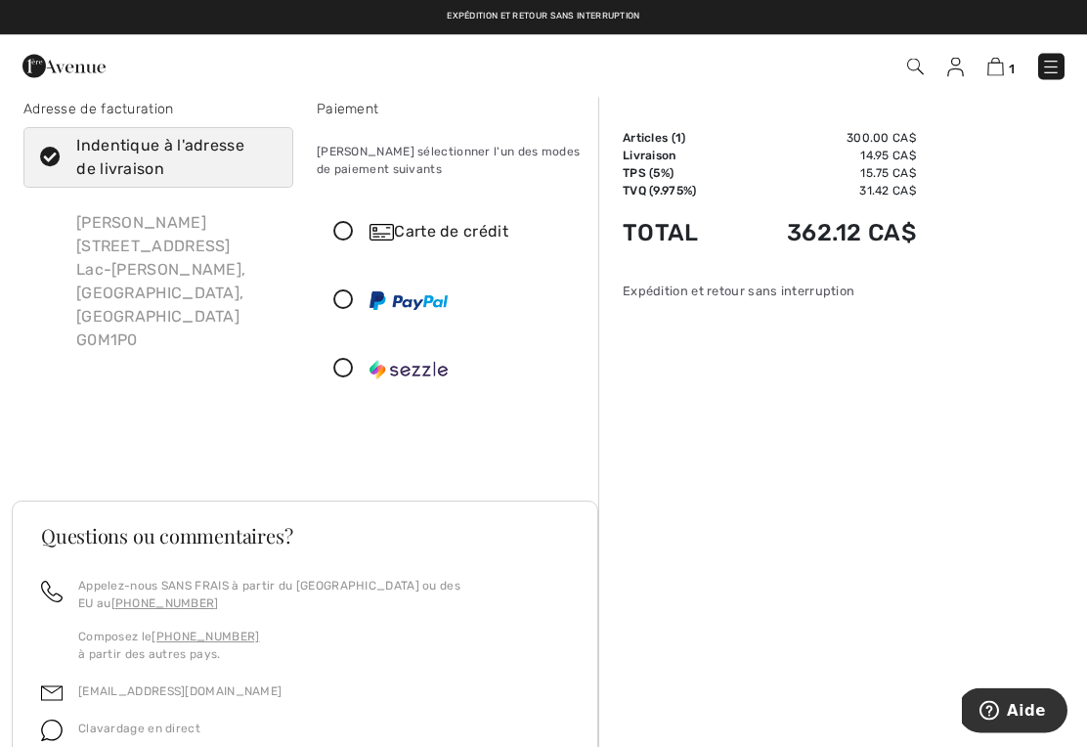
click at [347, 229] on icon at bounding box center [344, 233] width 52 height 21
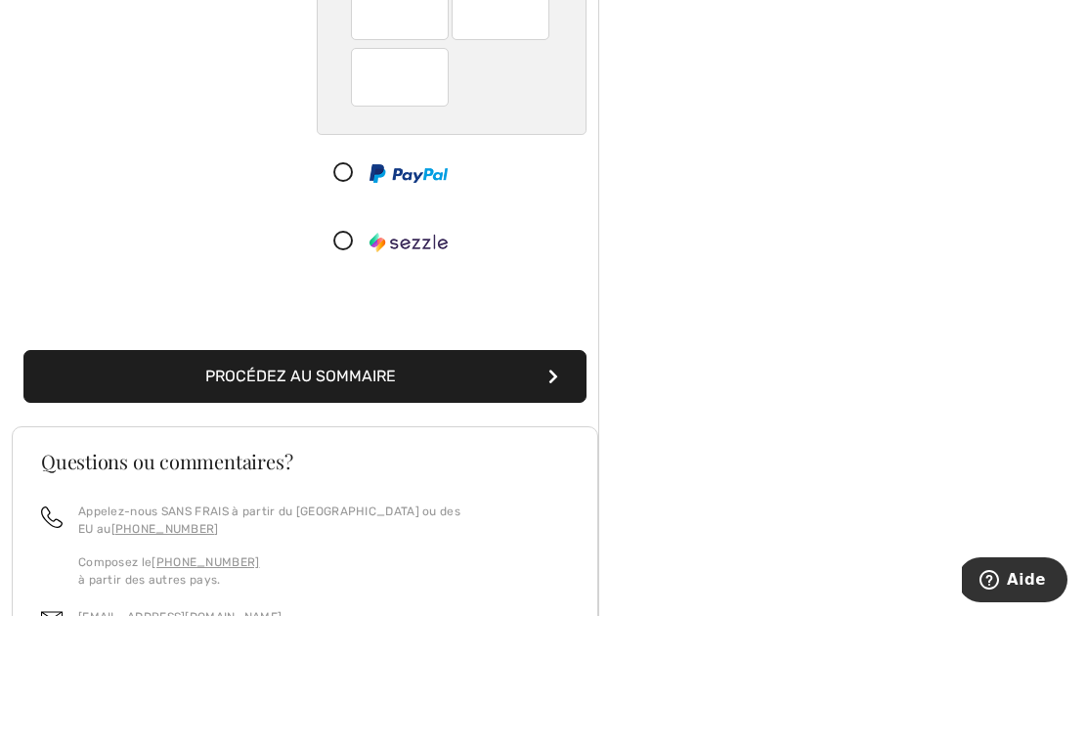
scroll to position [237, 0]
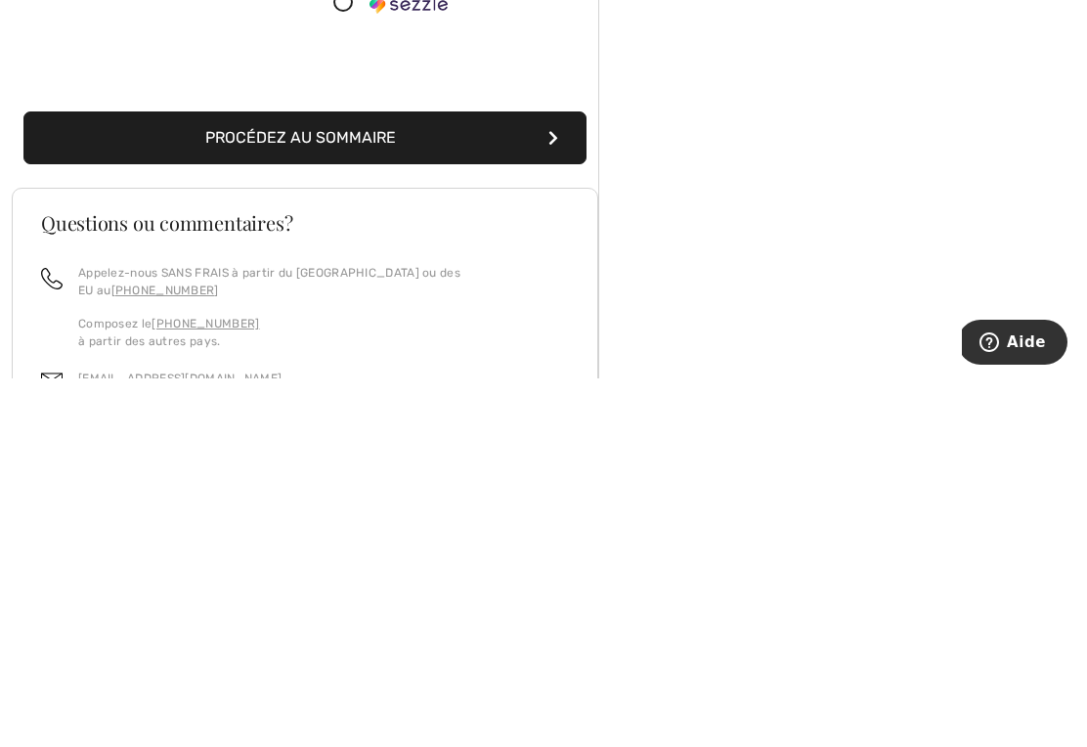
click at [169, 480] on button "Procédez au sommaire" at bounding box center [304, 506] width 563 height 53
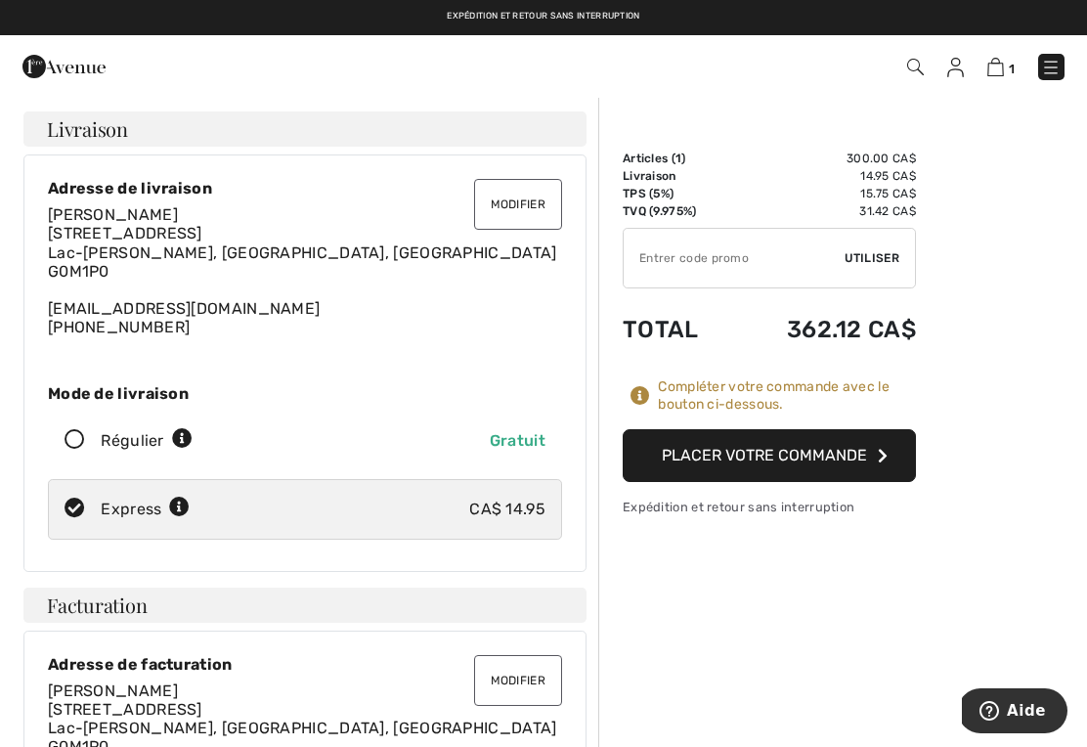
click at [514, 203] on button "Modifier" at bounding box center [518, 204] width 88 height 51
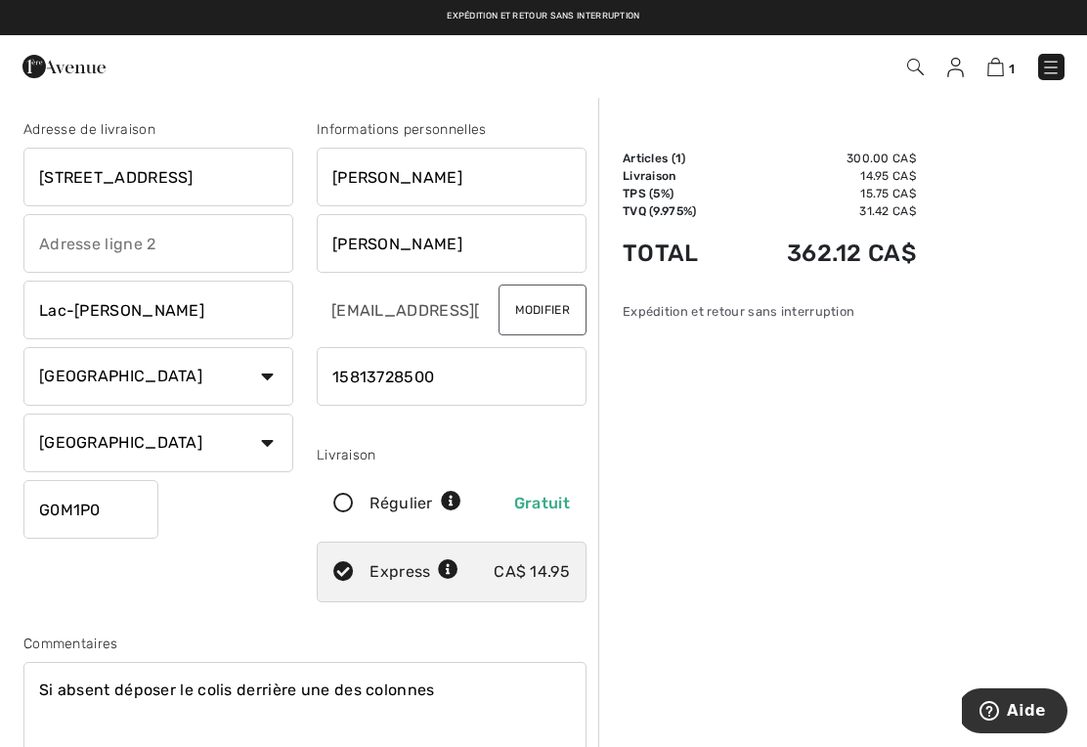
click at [142, 172] on input "260 Rue De Le Chapelle" at bounding box center [158, 177] width 270 height 59
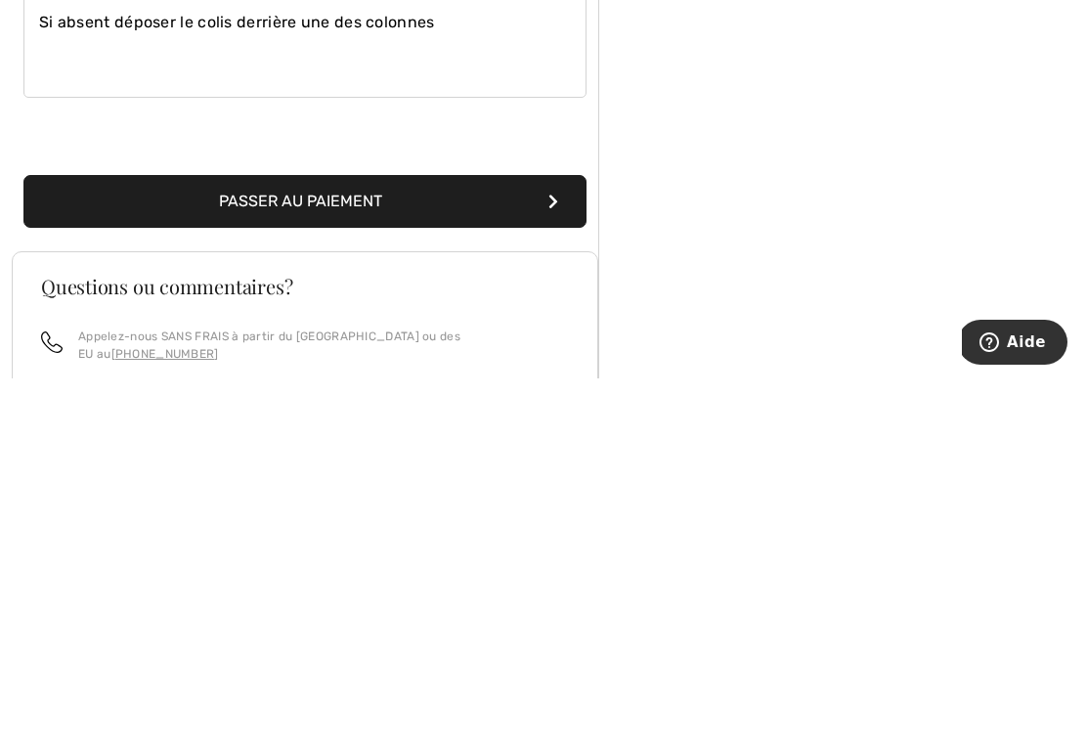
type input "260 Rue de la Chapelle"
click at [169, 544] on button "Passer au paiement" at bounding box center [304, 570] width 563 height 53
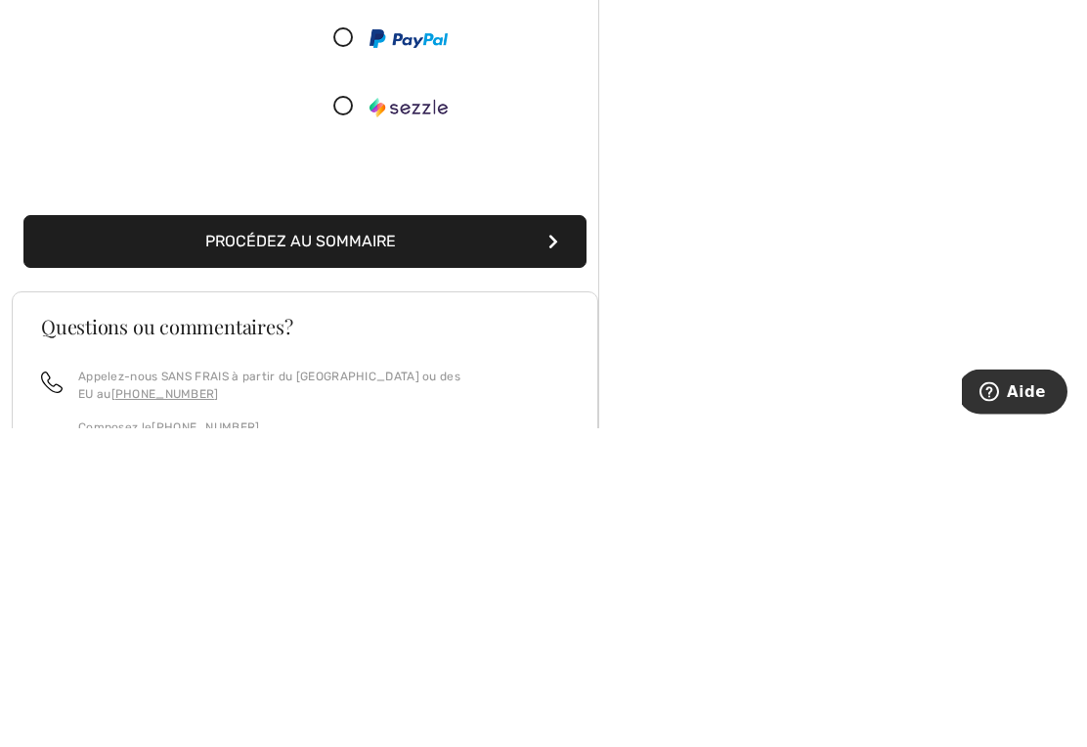
scroll to position [188, 0]
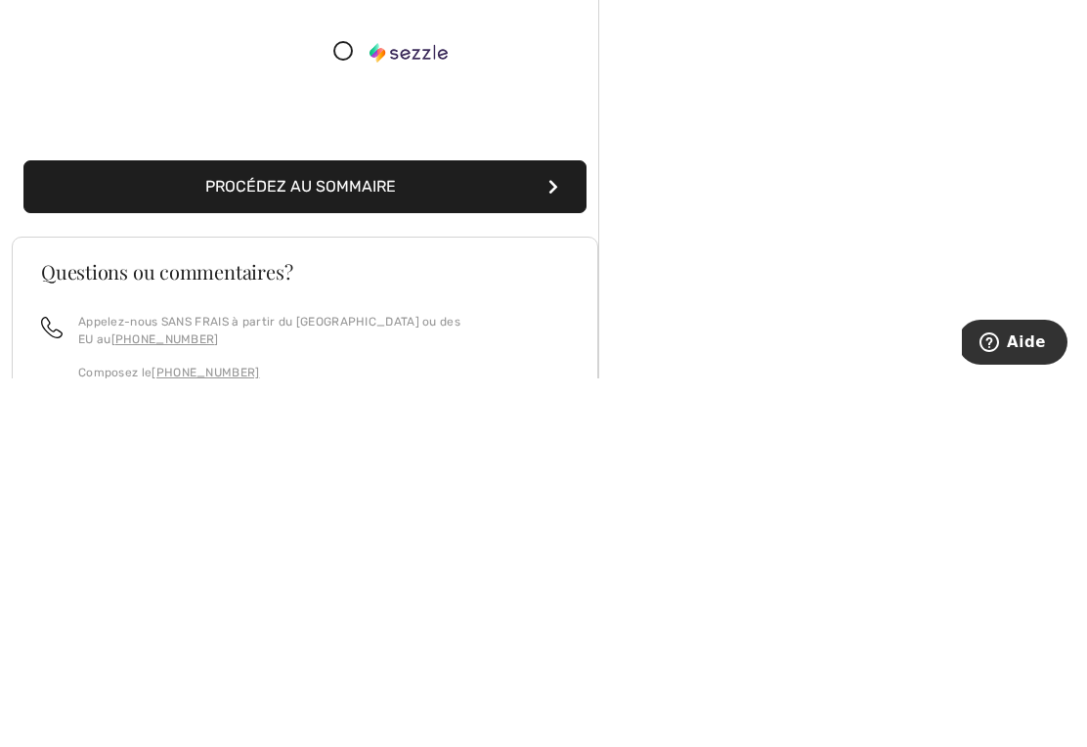
click at [167, 529] on button "Procédez au sommaire" at bounding box center [304, 555] width 563 height 53
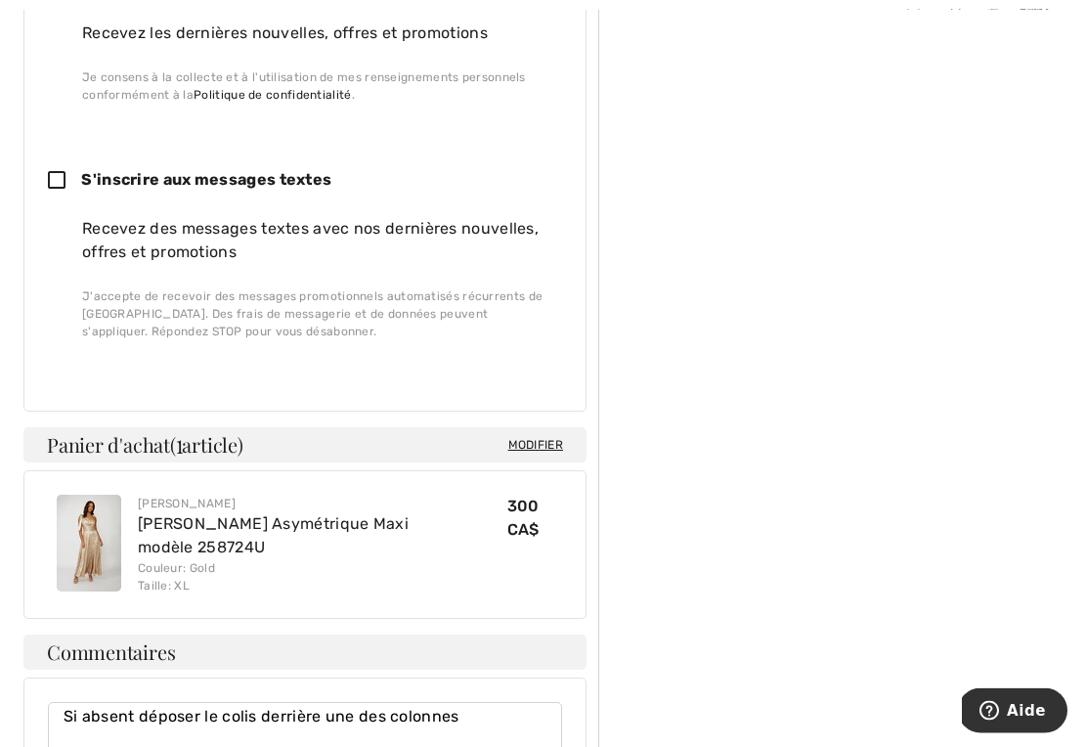
scroll to position [1450, 0]
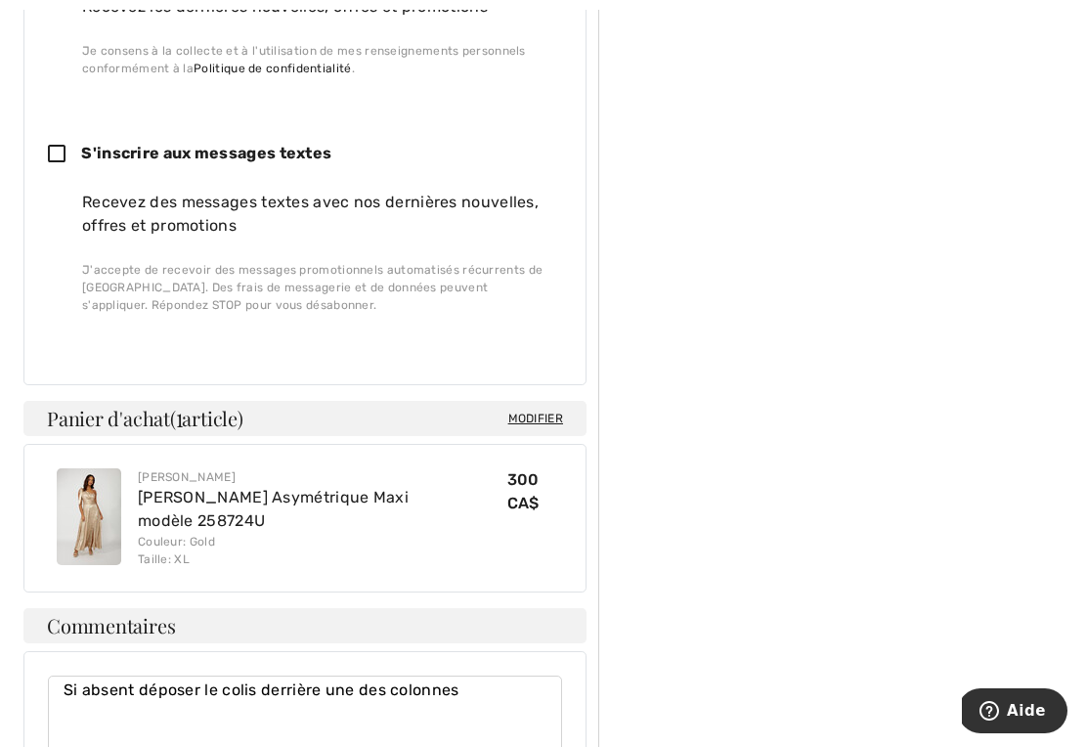
click at [27, 401] on h4 "Modifier Panier d'achat ( 1 article)" at bounding box center [304, 418] width 563 height 35
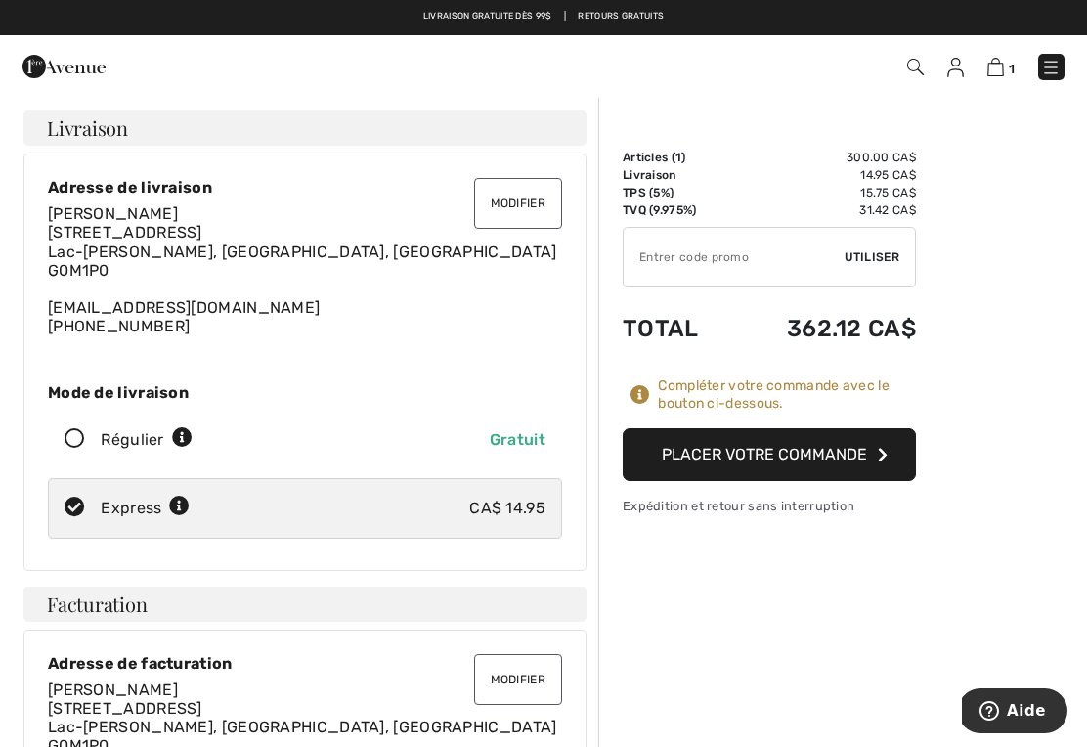
scroll to position [0, 0]
click at [687, 458] on button "Placer votre commande" at bounding box center [769, 455] width 293 height 53
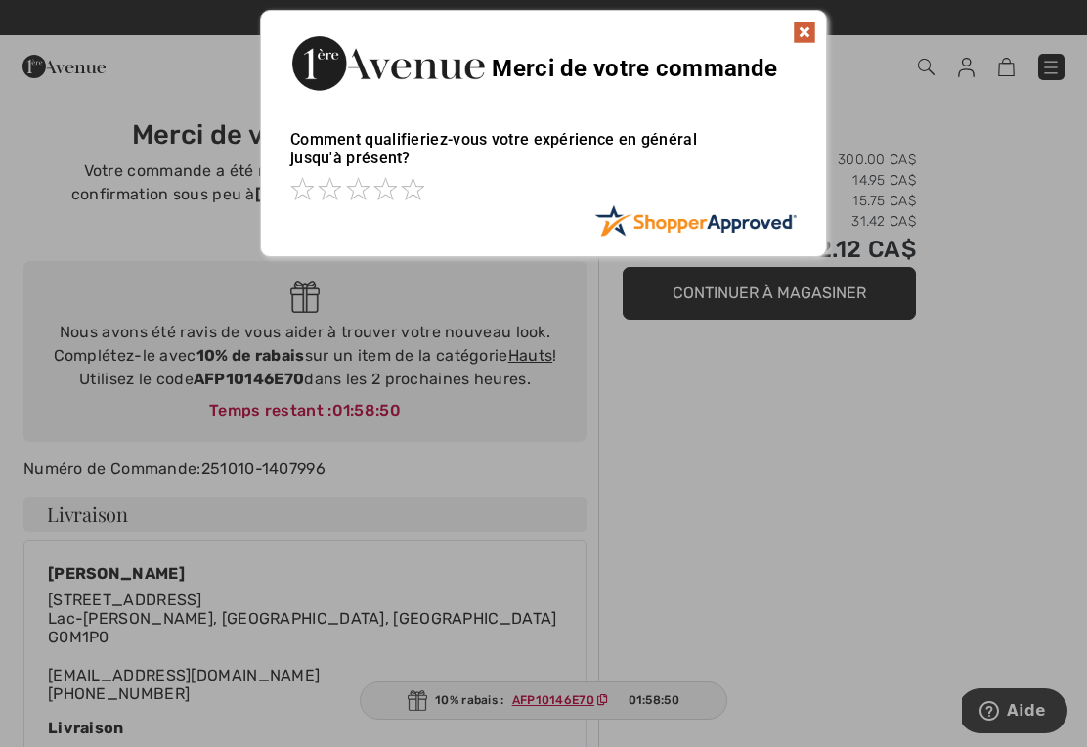
click at [805, 27] on img at bounding box center [804, 32] width 23 height 23
